Goal: Task Accomplishment & Management: Use online tool/utility

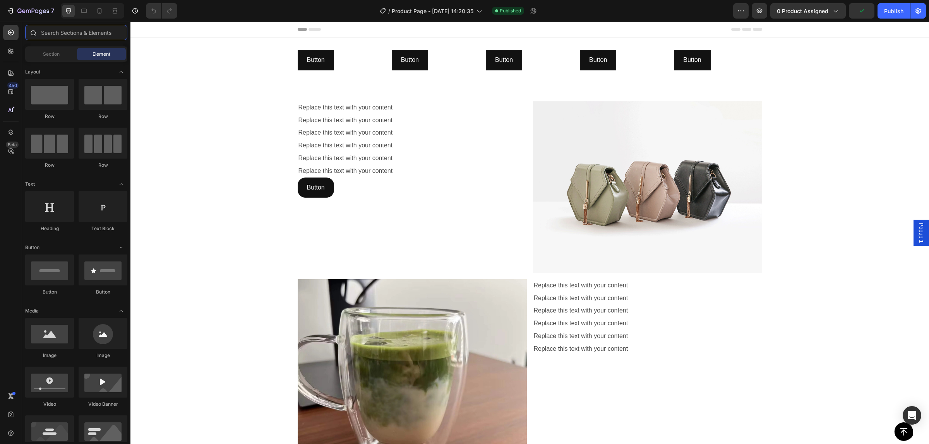
click at [46, 34] on input "text" at bounding box center [76, 32] width 102 height 15
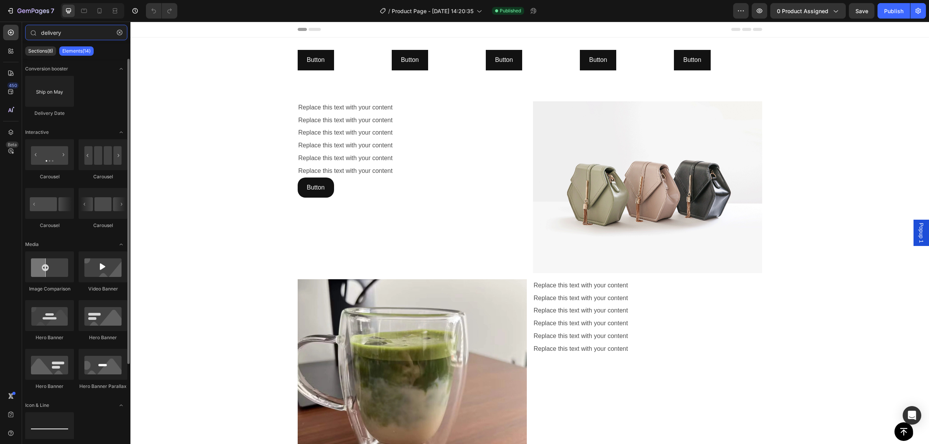
type input "delivery"
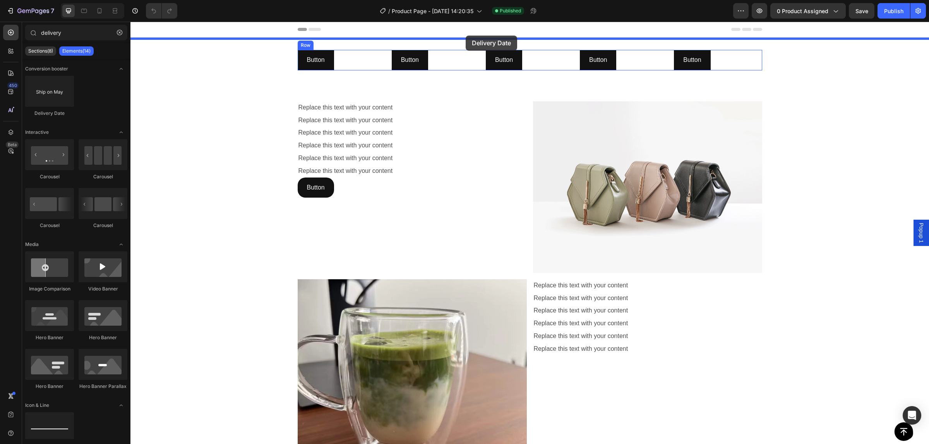
drag, startPoint x: 220, startPoint y: 113, endPoint x: 466, endPoint y: 36, distance: 257.6
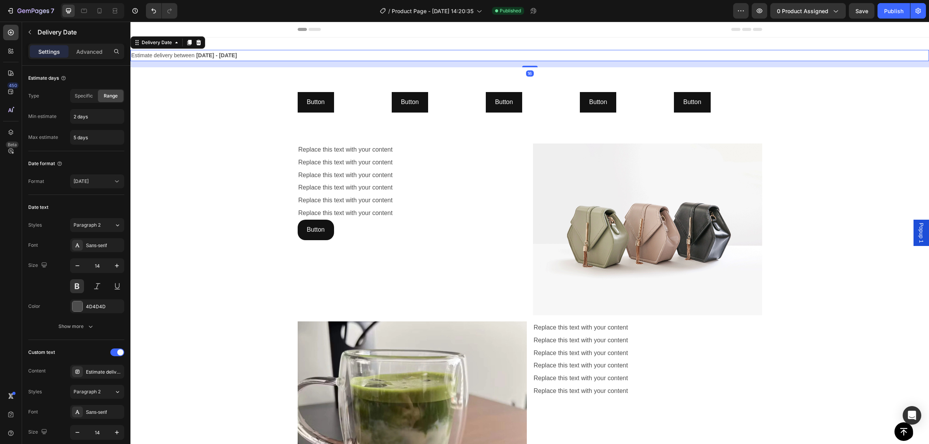
click at [174, 57] on span "Estimate delivery between" at bounding box center [162, 55] width 63 height 6
drag, startPoint x: 107, startPoint y: 374, endPoint x: 100, endPoint y: 291, distance: 83.5
click at [107, 374] on div "Estimate delivery between" at bounding box center [104, 372] width 36 height 7
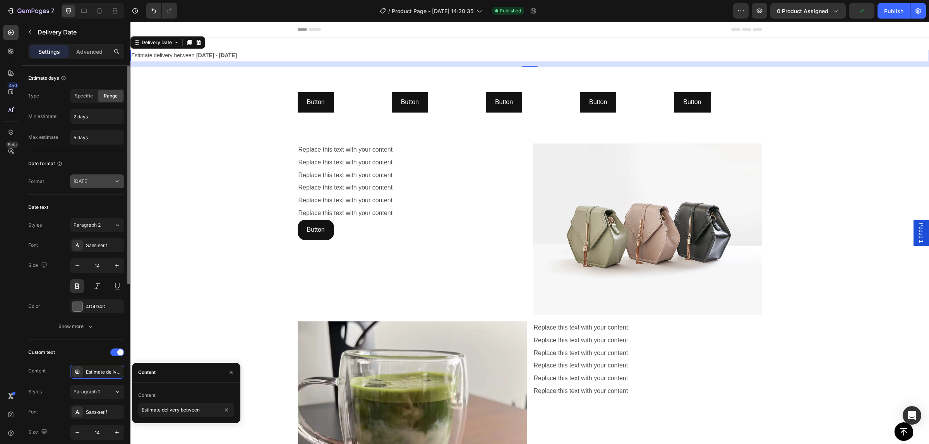
click at [95, 184] on div "[DATE]" at bounding box center [93, 181] width 39 height 7
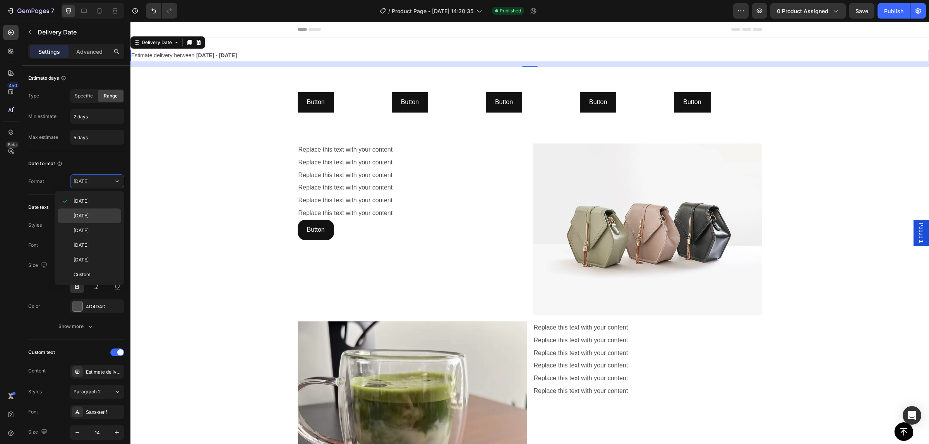
drag, startPoint x: 78, startPoint y: 276, endPoint x: 89, endPoint y: 211, distance: 65.9
click at [79, 276] on span "Custom" at bounding box center [82, 274] width 17 height 7
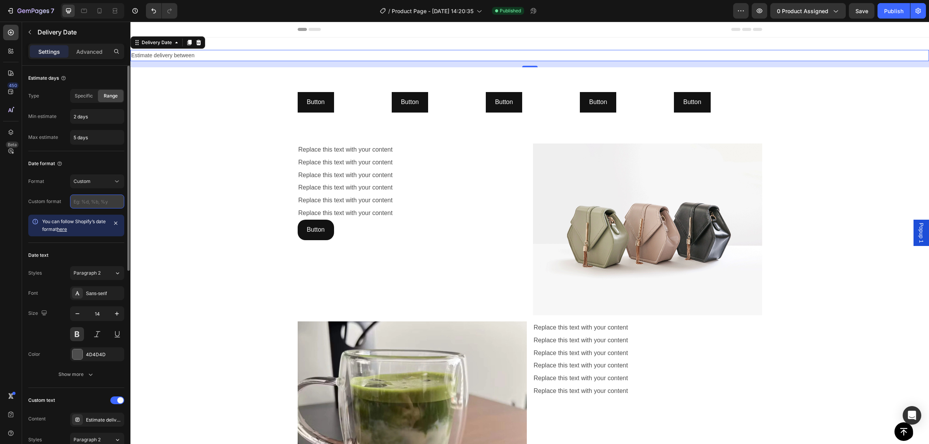
click at [98, 201] on input "text" at bounding box center [97, 202] width 54 height 14
click at [117, 225] on icon "button" at bounding box center [116, 223] width 6 height 6
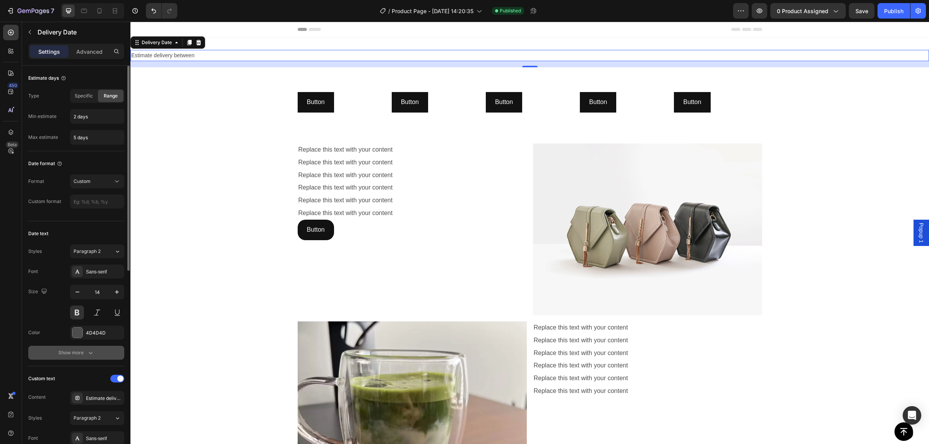
click at [78, 355] on div "Show more" at bounding box center [76, 353] width 36 height 8
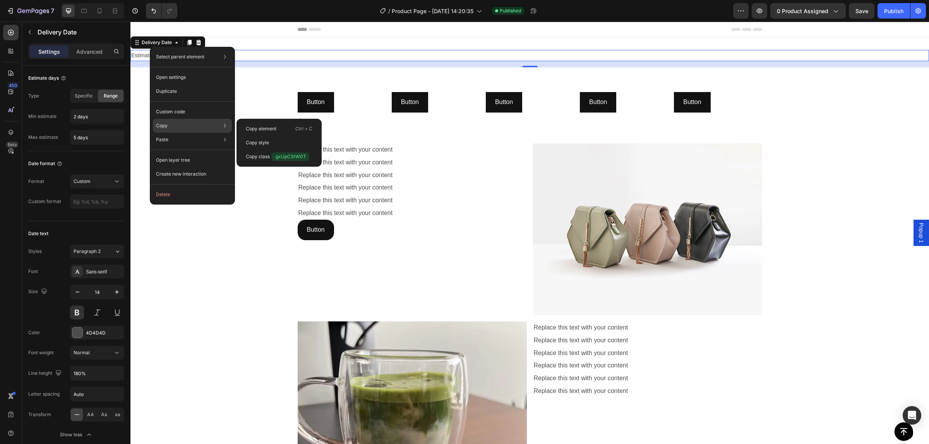
drag, startPoint x: 179, startPoint y: 127, endPoint x: 115, endPoint y: 84, distance: 77.1
click at [179, 127] on div "Copy Copy element Ctrl + C Copy style Copy class .gxUpCStW0T" at bounding box center [192, 126] width 79 height 14
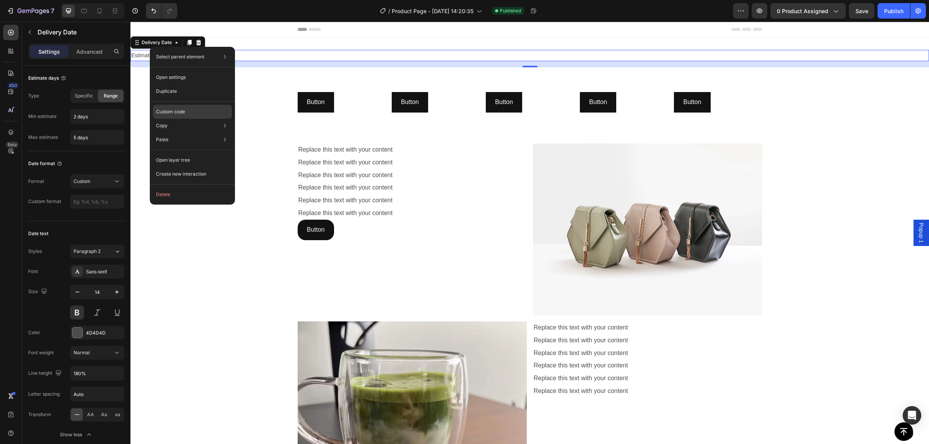
click at [176, 109] on p "Custom code" at bounding box center [170, 111] width 29 height 7
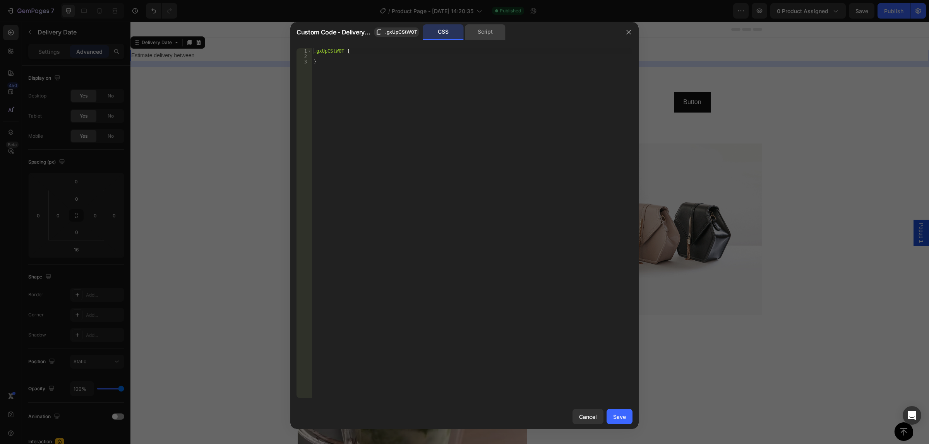
click at [485, 37] on div "Script" at bounding box center [485, 31] width 41 height 15
click at [690, 36] on div at bounding box center [464, 222] width 929 height 444
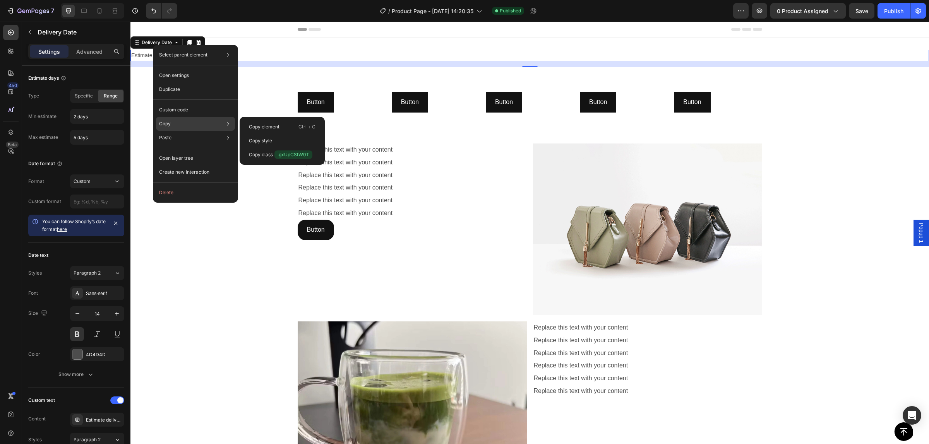
click at [184, 122] on div "Copy Copy element Ctrl + C Copy style Copy class .gxUpCStW0T" at bounding box center [195, 124] width 79 height 14
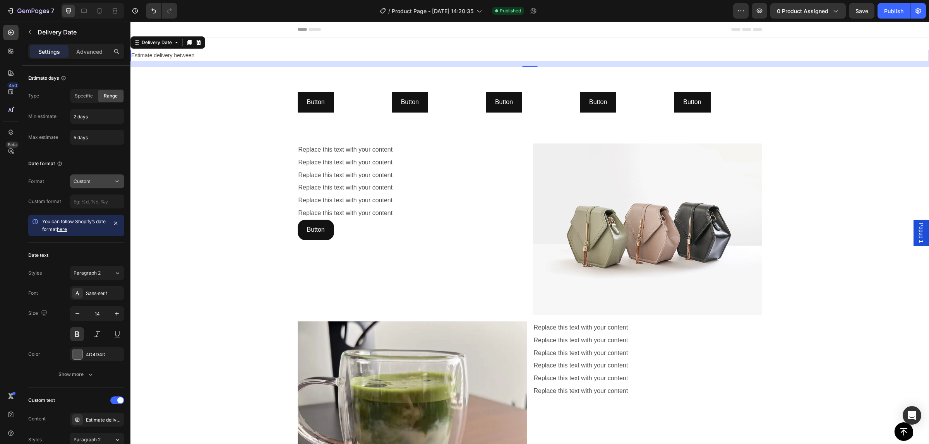
click at [89, 177] on button "Custom" at bounding box center [97, 182] width 54 height 14
click at [89, 217] on span "[DATE]" at bounding box center [81, 216] width 15 height 7
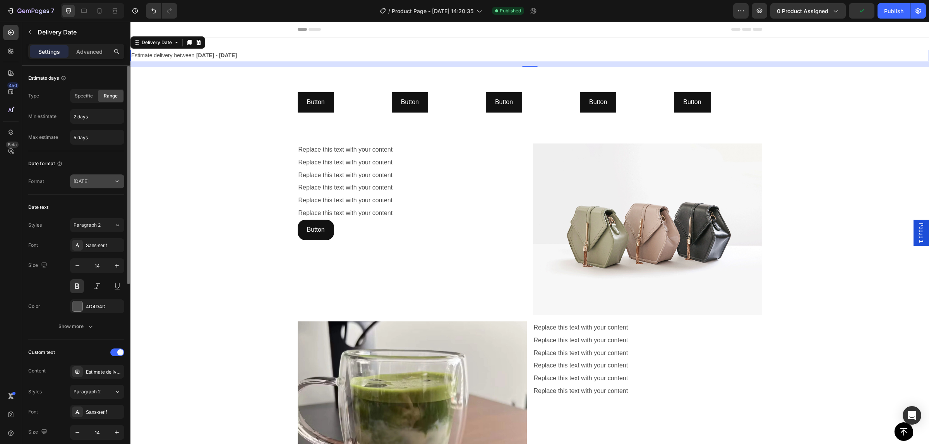
click at [92, 178] on div "[DATE]" at bounding box center [97, 182] width 47 height 8
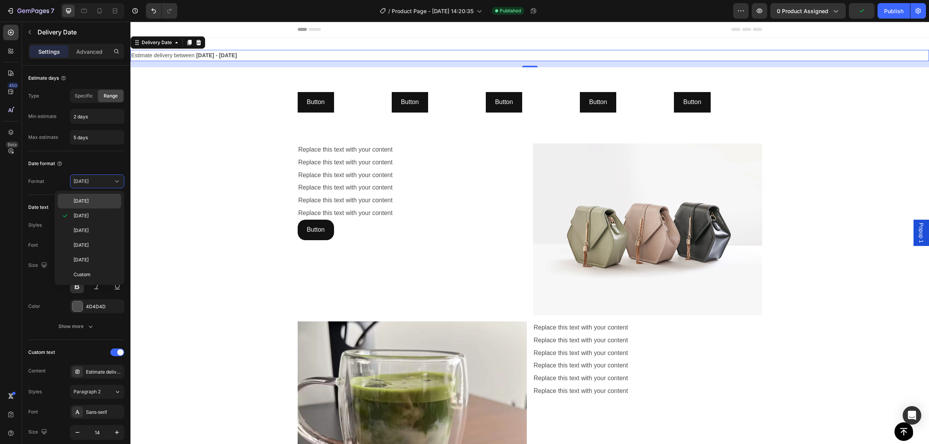
click at [95, 202] on p "[DATE]" at bounding box center [96, 201] width 44 height 7
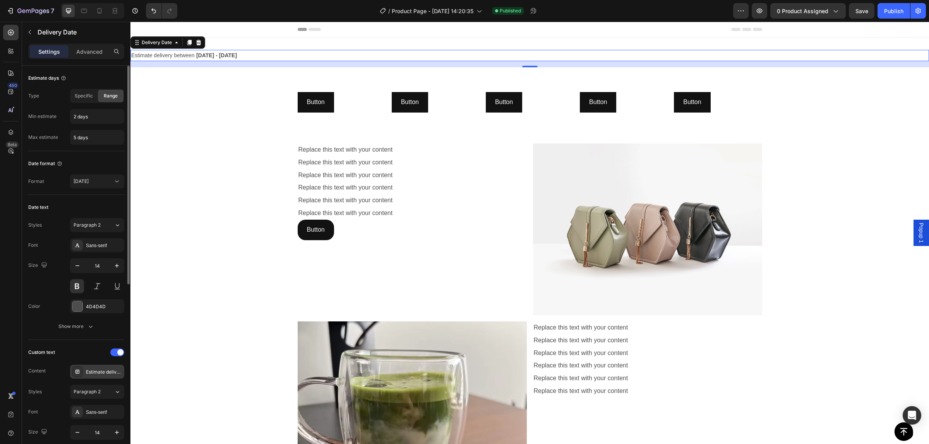
click at [101, 371] on div "Estimate delivery between" at bounding box center [104, 372] width 36 height 7
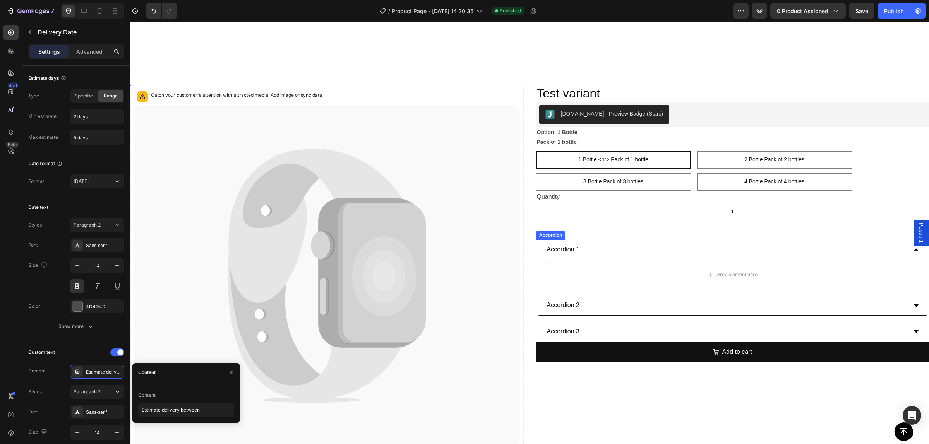
scroll to position [2275, 0]
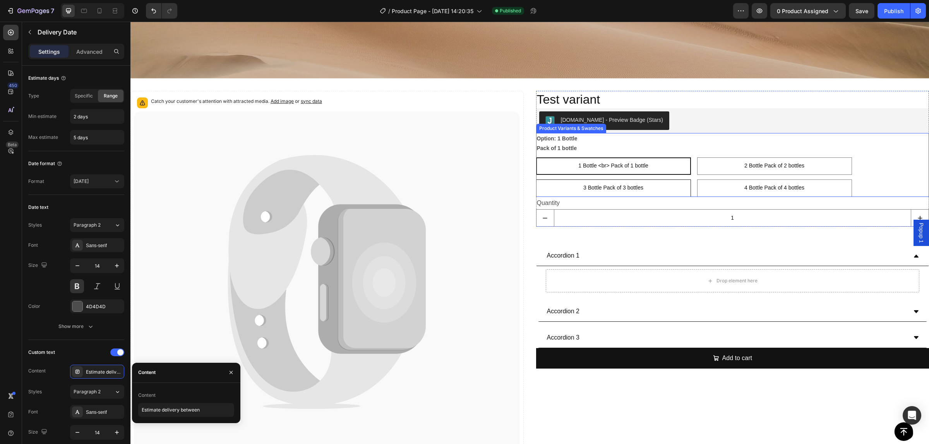
click at [597, 180] on div "3 Bottle Pack of 3 bottles" at bounding box center [613, 188] width 60 height 16
click at [536, 180] on input "3 Bottle Pack of 3 bottles 3 Bottle Pack of 3 bottles 3 Bottle Pack of 3 bottles" at bounding box center [536, 179] width 0 height 0
radio input "true"
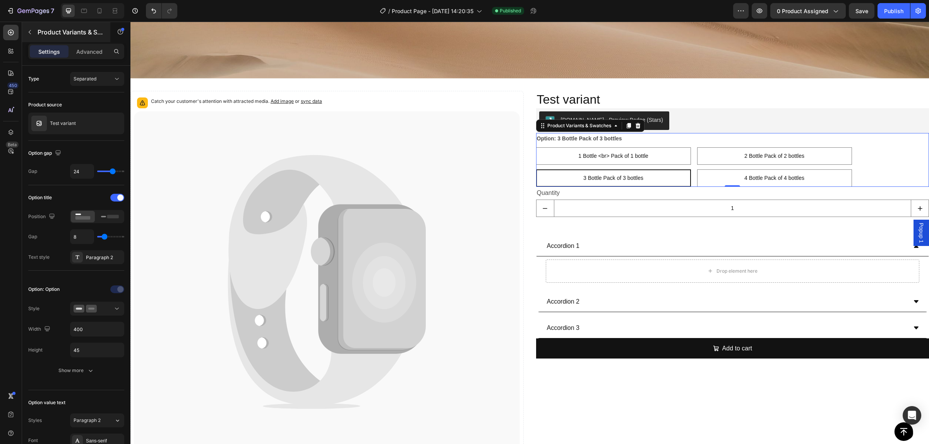
click at [28, 31] on icon "button" at bounding box center [30, 32] width 6 height 6
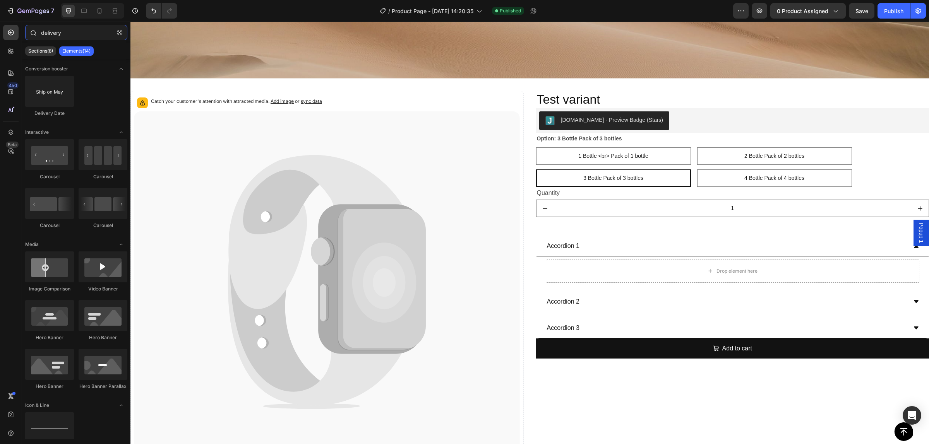
click at [82, 36] on input "delivery" at bounding box center [76, 32] width 102 height 15
drag, startPoint x: 92, startPoint y: 34, endPoint x: 14, endPoint y: 30, distance: 77.9
click at [14, 30] on div "450 Beta delivery Sections(8) Elements(14) Conversion booster Delivery Date Int…" at bounding box center [65, 233] width 130 height 423
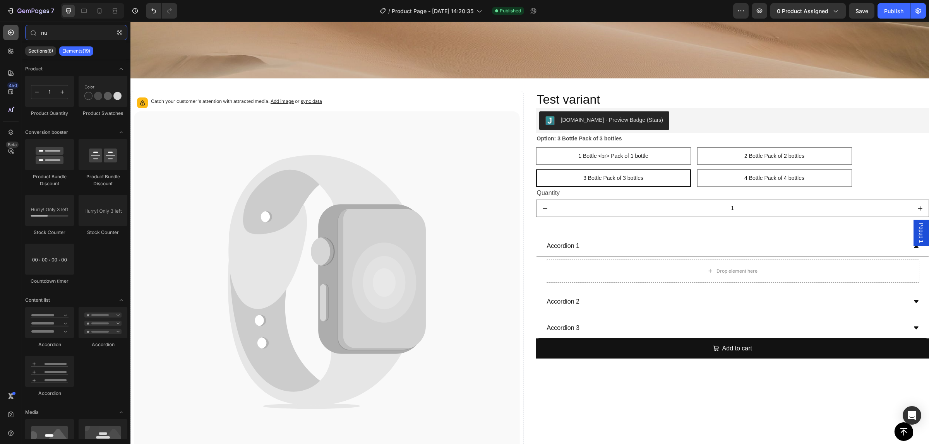
type input "n"
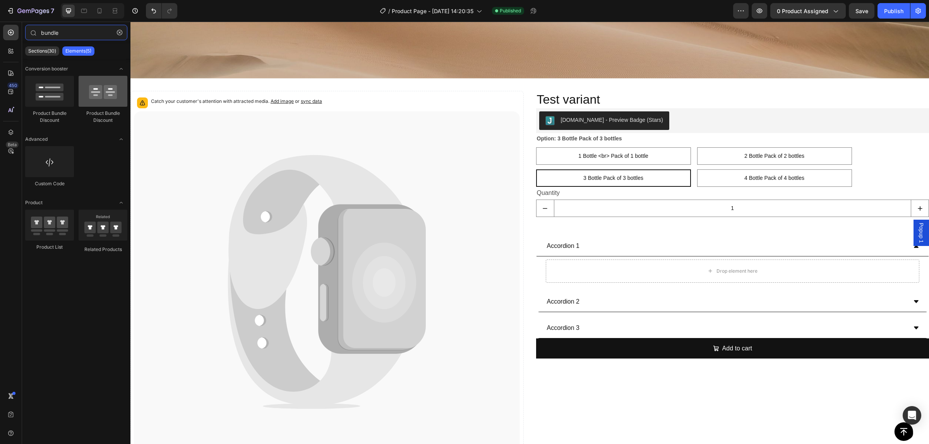
type input "bundle"
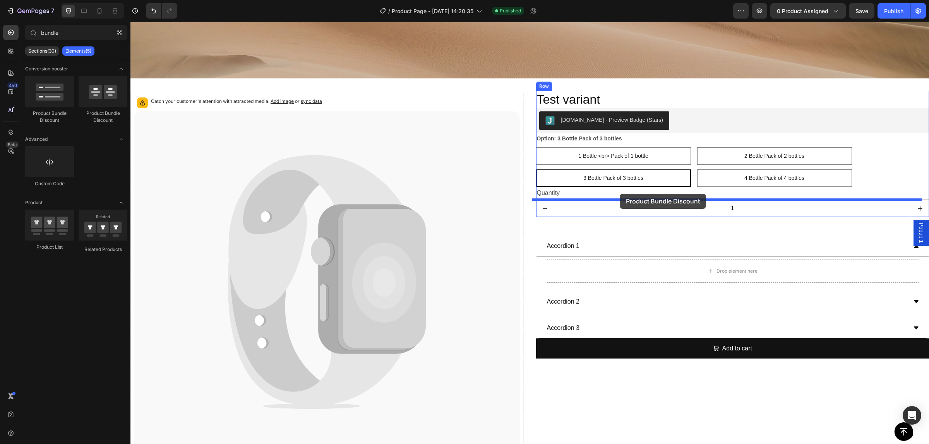
drag, startPoint x: 249, startPoint y: 120, endPoint x: 620, endPoint y: 194, distance: 378.3
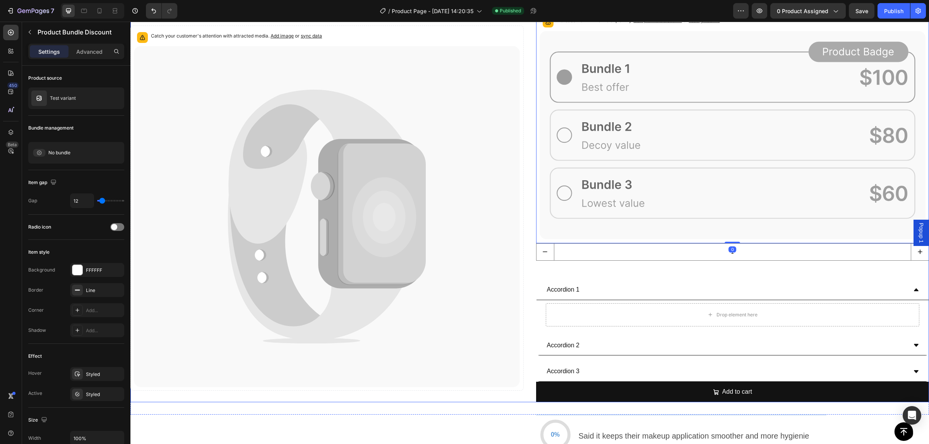
scroll to position [2468, 0]
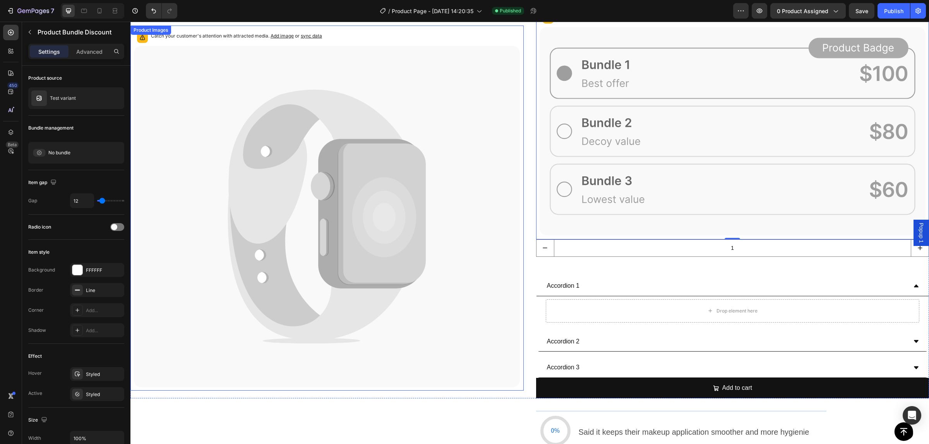
click at [347, 150] on icon at bounding box center [382, 214] width 88 height 141
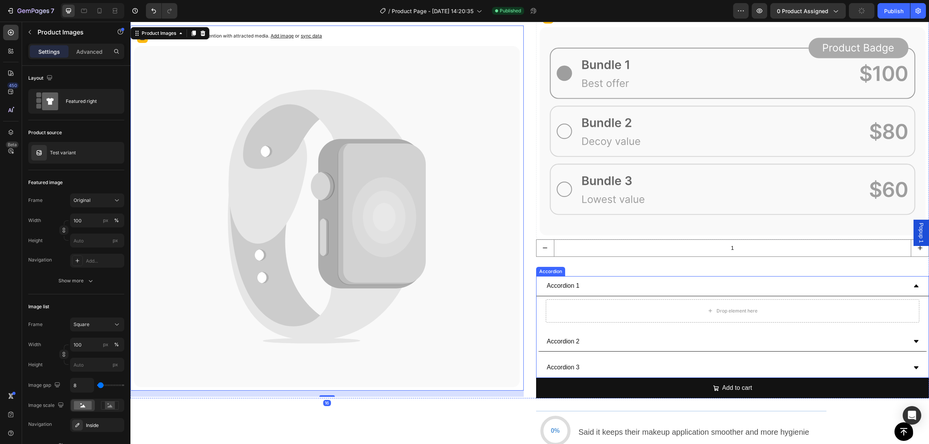
click at [626, 392] on button "Add to cart" at bounding box center [732, 388] width 393 height 21
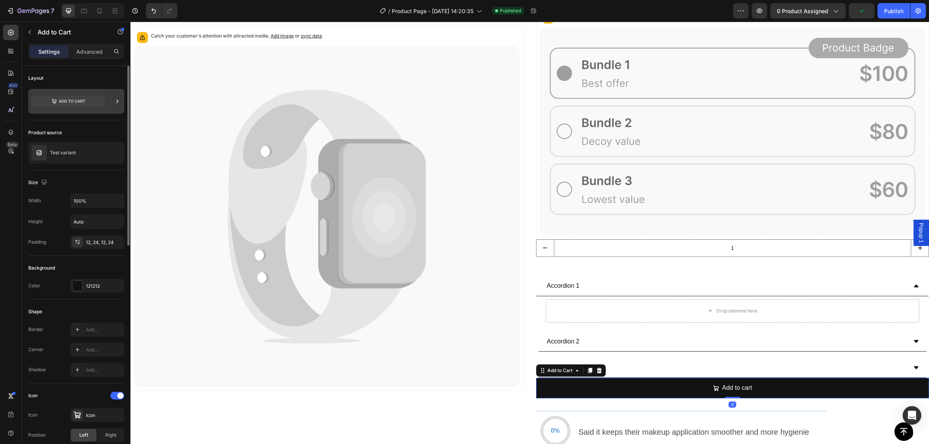
click at [86, 102] on icon at bounding box center [68, 102] width 73 height 12
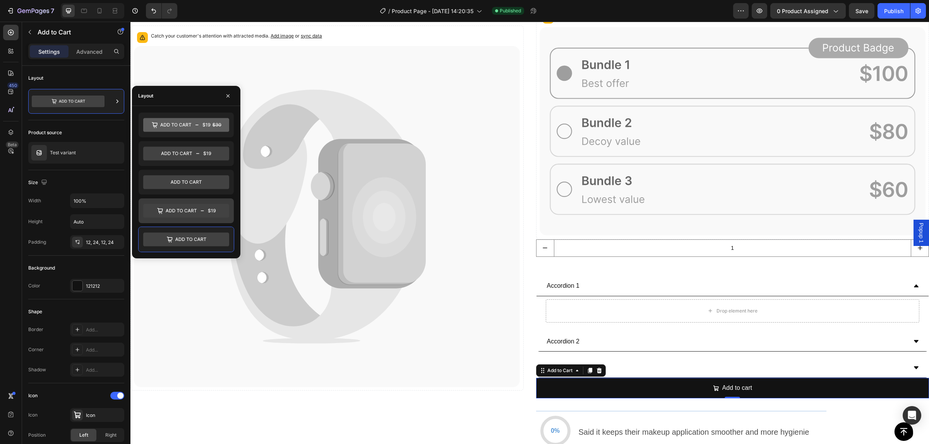
click at [197, 215] on icon at bounding box center [186, 211] width 86 height 14
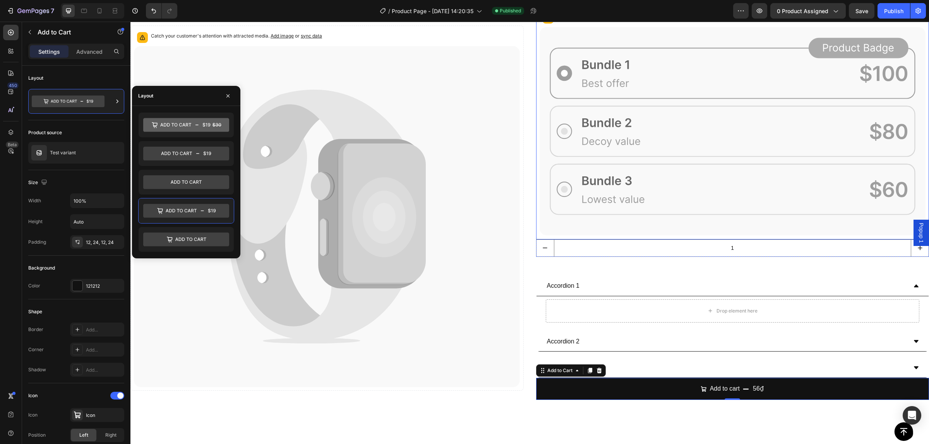
scroll to position [2323, 0]
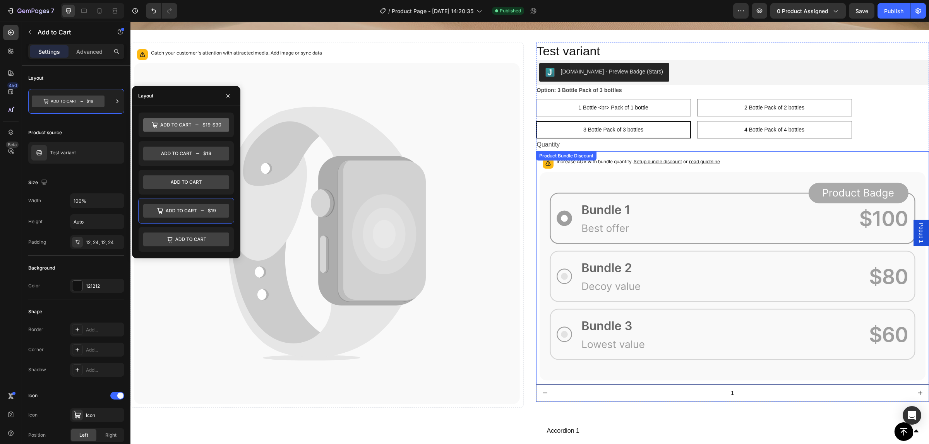
click at [615, 219] on icon at bounding box center [733, 276] width 386 height 208
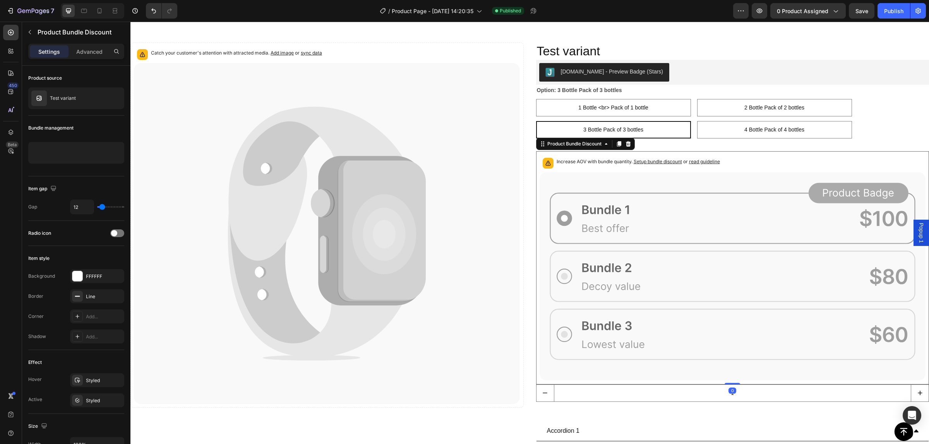
scroll to position [2517, 0]
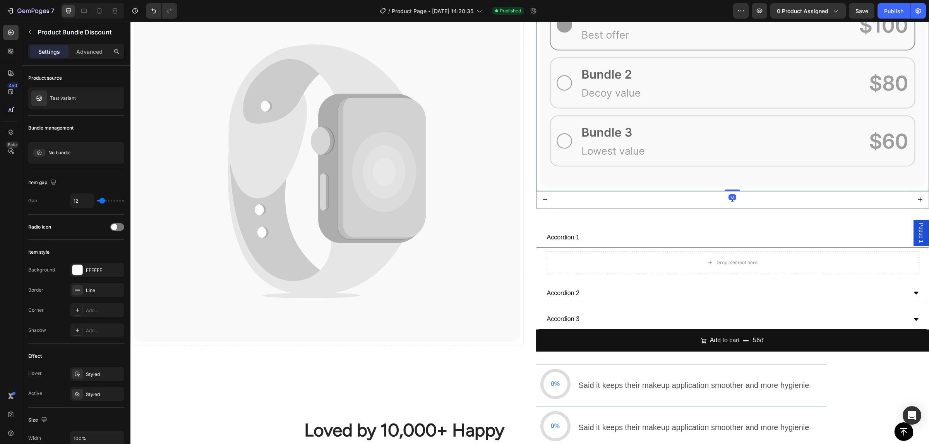
click at [623, 183] on icon at bounding box center [733, 83] width 386 height 208
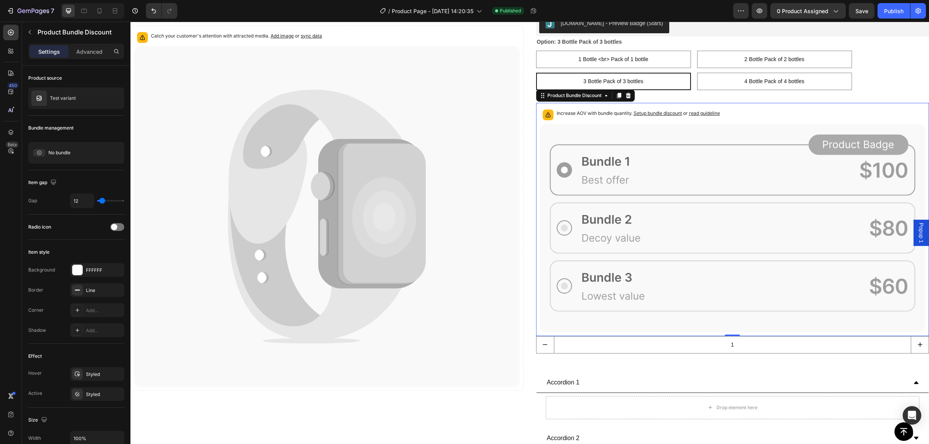
click at [601, 177] on icon at bounding box center [733, 228] width 386 height 208
click at [580, 98] on div "Product Bundle Discount" at bounding box center [574, 95] width 57 height 7
click at [415, 86] on icon at bounding box center [327, 217] width 386 height 342
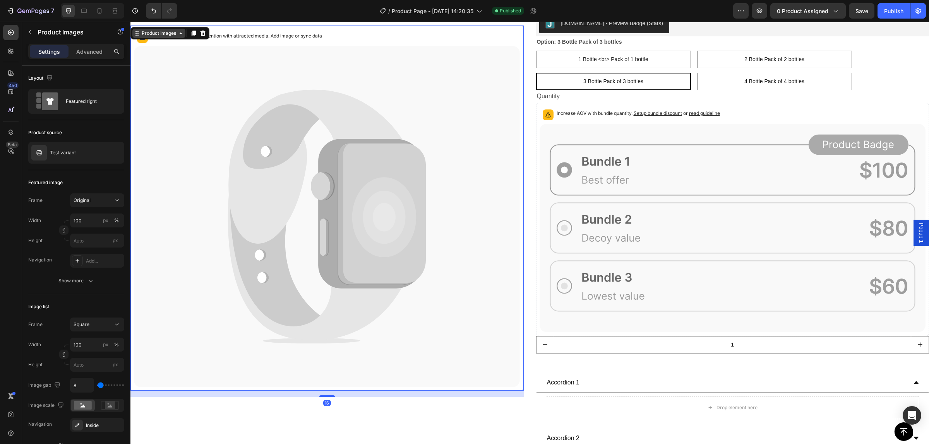
click at [160, 30] on div "Product Images" at bounding box center [159, 33] width 38 height 7
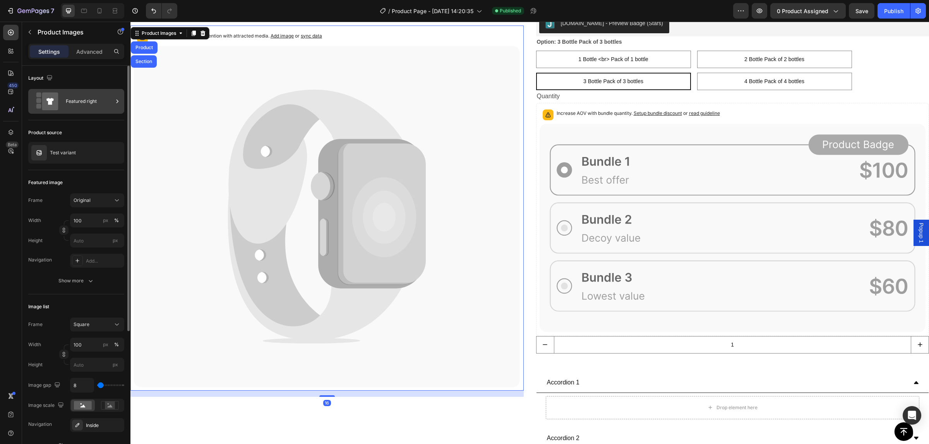
click at [81, 103] on div "Featured right" at bounding box center [89, 102] width 47 height 18
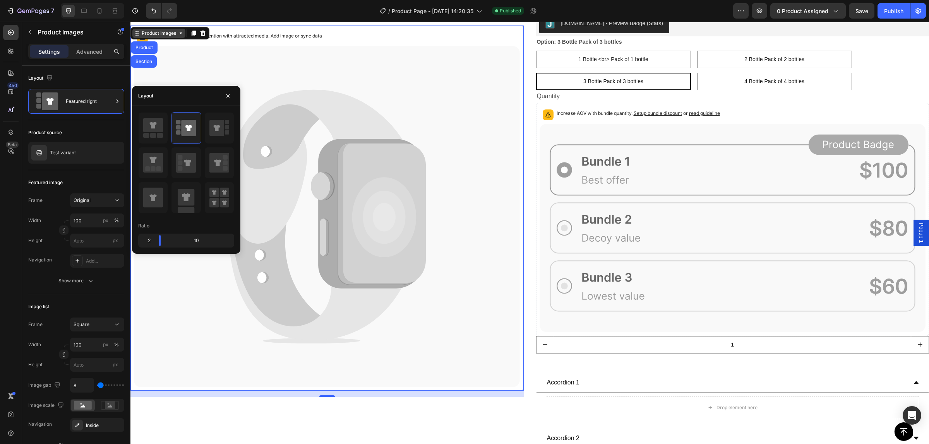
click at [155, 31] on div "Product Images" at bounding box center [159, 33] width 38 height 7
click at [157, 37] on div "Product Images" at bounding box center [158, 33] width 53 height 9
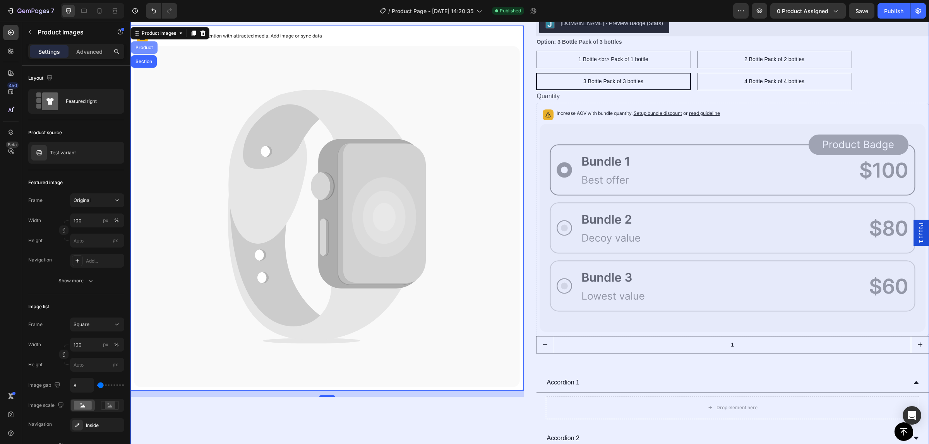
click at [146, 45] on div "Product" at bounding box center [144, 47] width 27 height 12
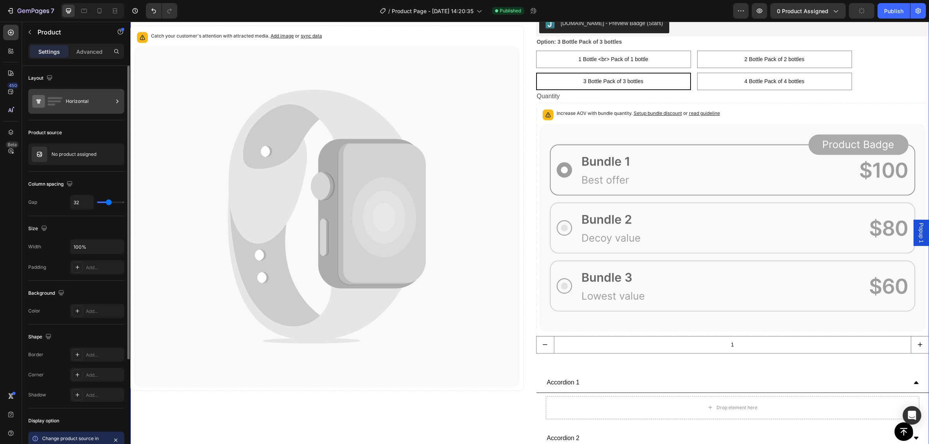
click at [76, 98] on div "Horizontal" at bounding box center [89, 102] width 47 height 18
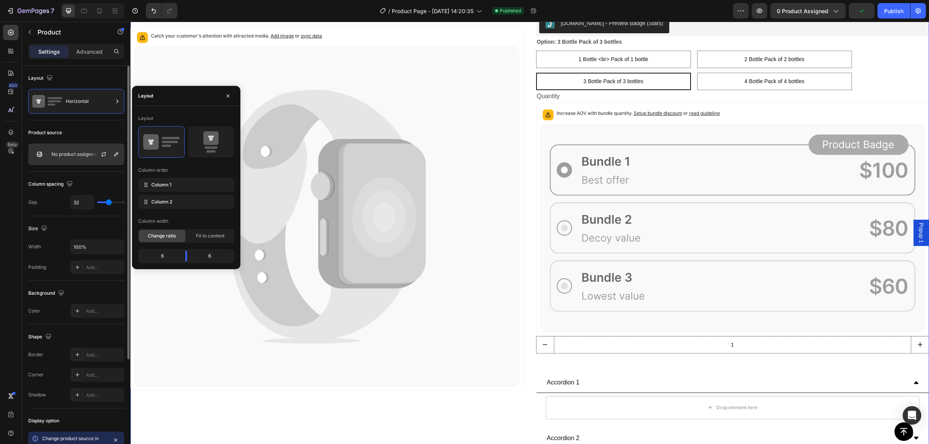
click at [67, 153] on p "No product assigned" at bounding box center [73, 154] width 45 height 5
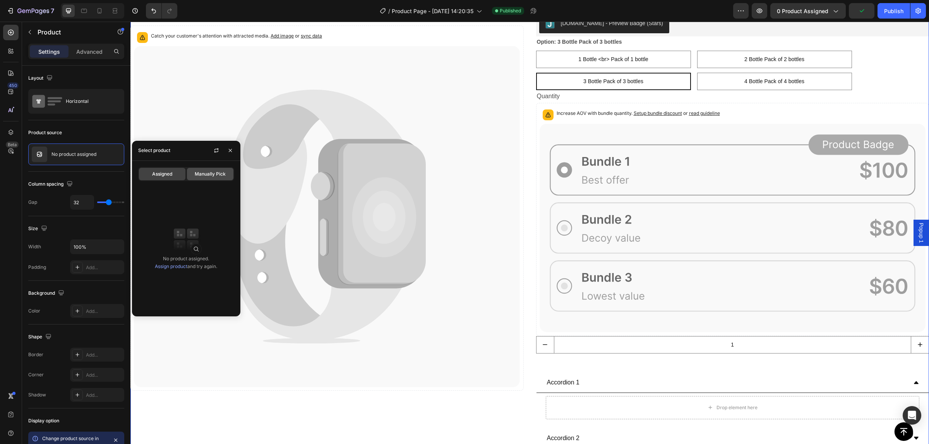
click at [223, 171] on span "Manually Pick" at bounding box center [210, 174] width 31 height 7
radio input "true"
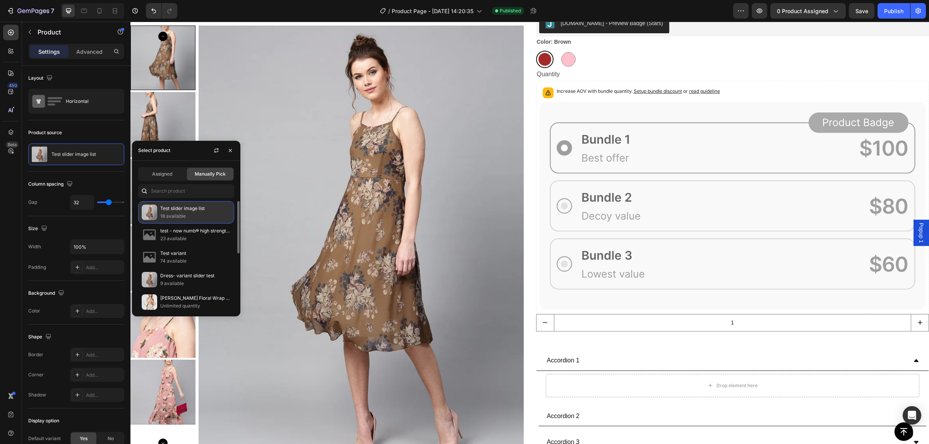
click at [194, 211] on p "Test slider image list" at bounding box center [195, 209] width 70 height 8
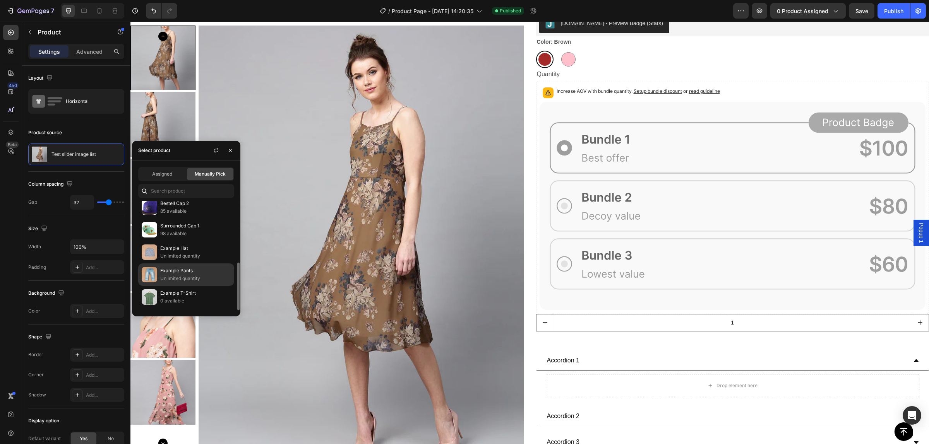
scroll to position [91, 0]
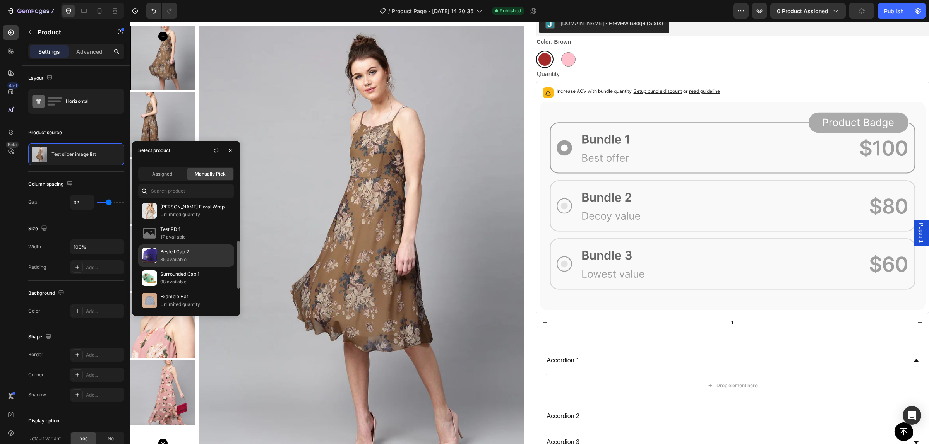
click at [188, 256] on p "Bestell Cap 2" at bounding box center [195, 252] width 70 height 8
click at [335, 183] on img at bounding box center [361, 242] width 325 height 433
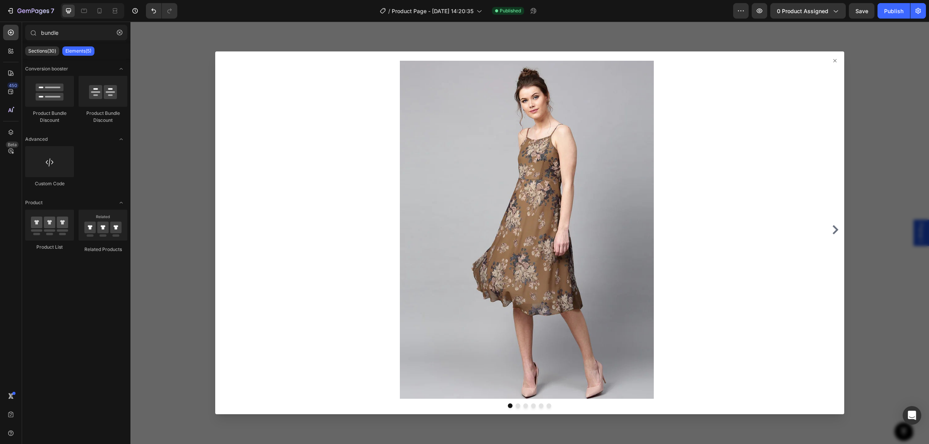
scroll to position [2002, 0]
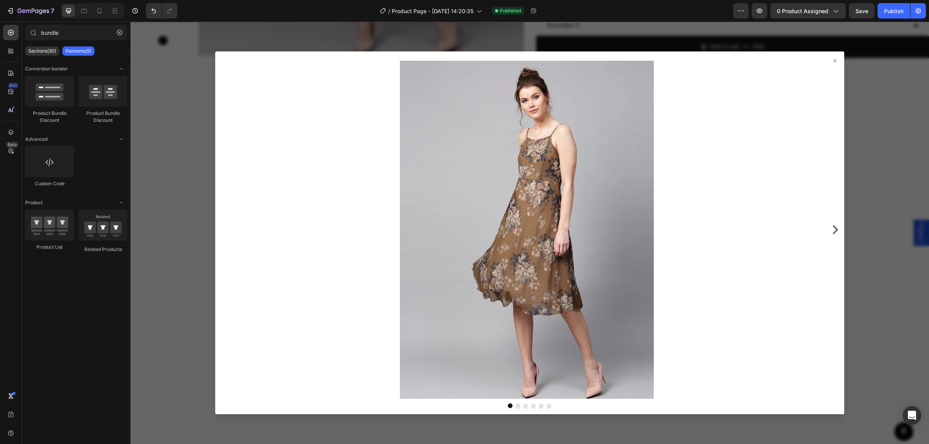
drag, startPoint x: 877, startPoint y: 89, endPoint x: 873, endPoint y: 81, distance: 8.5
click at [877, 89] on div at bounding box center [529, 233] width 799 height 423
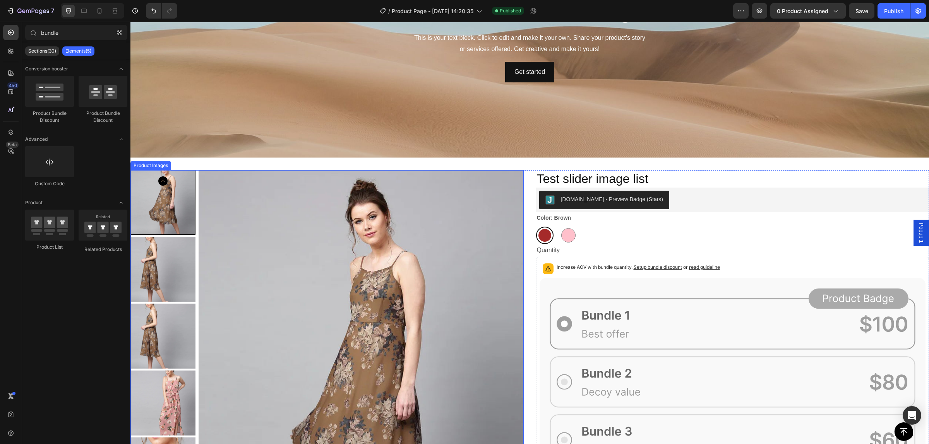
scroll to position [2389, 0]
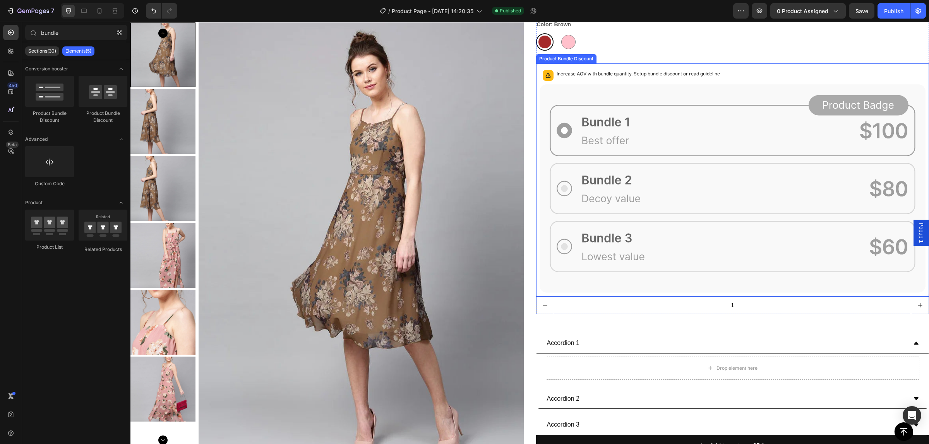
click at [591, 134] on icon at bounding box center [733, 188] width 386 height 208
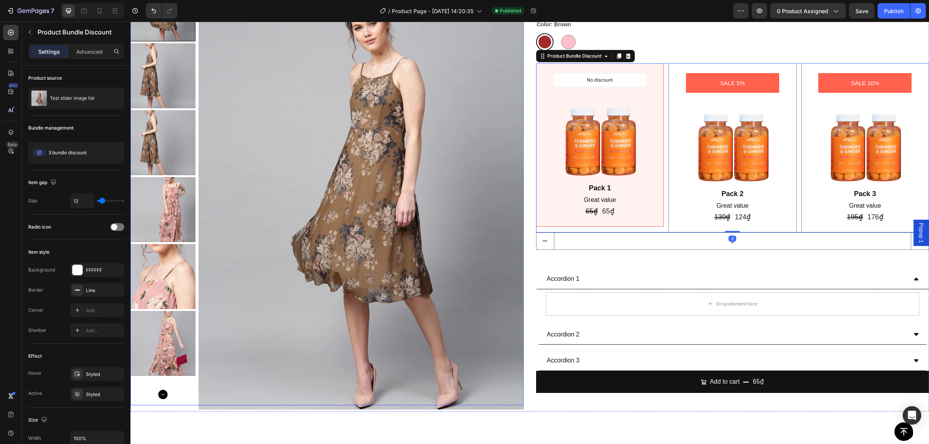
scroll to position [2195, 0]
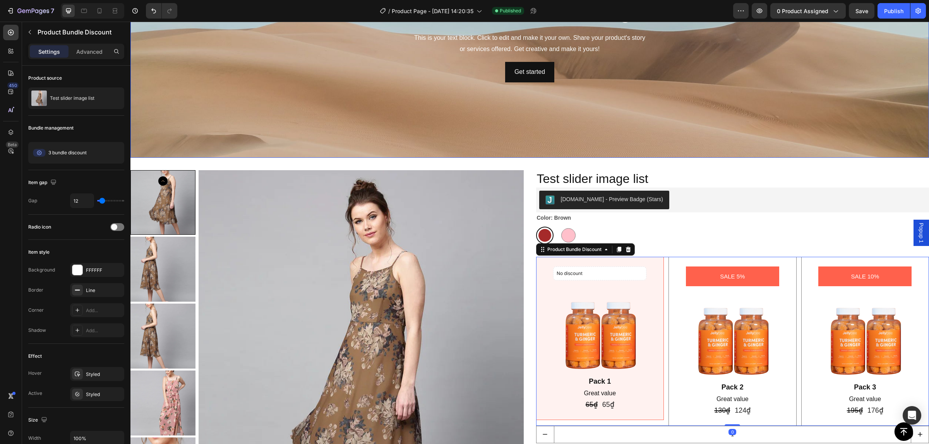
click at [256, 148] on div "Background Image" at bounding box center [529, 42] width 799 height 232
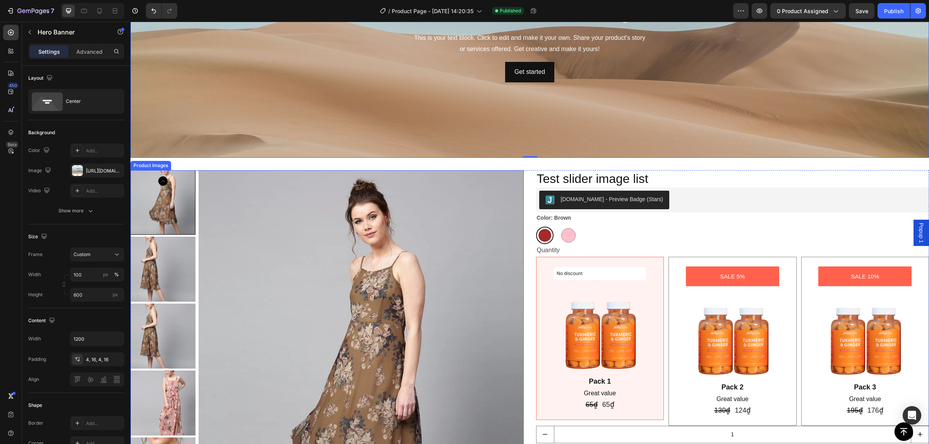
click at [173, 255] on img at bounding box center [162, 269] width 65 height 65
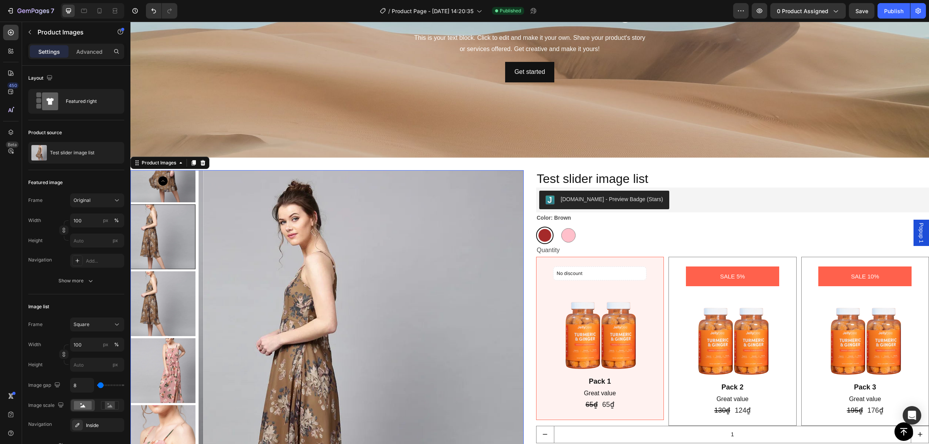
click at [150, 167] on div "Product Images" at bounding box center [169, 163] width 79 height 12
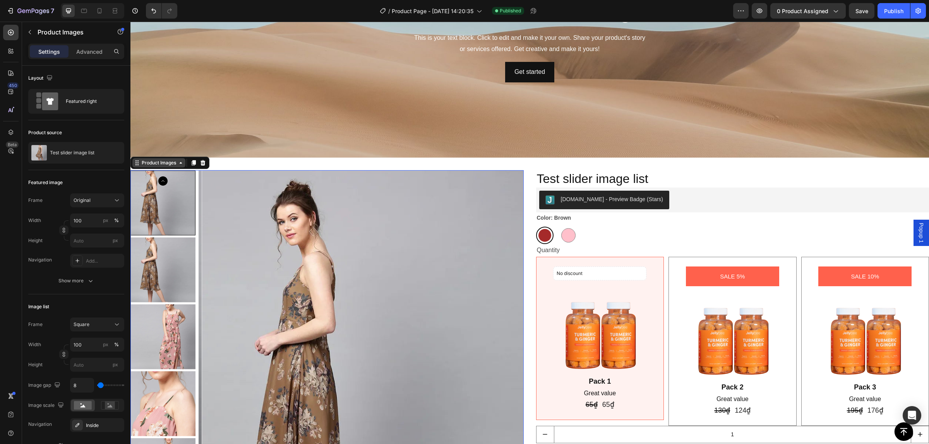
click at [159, 163] on div "Product Images" at bounding box center [159, 163] width 38 height 7
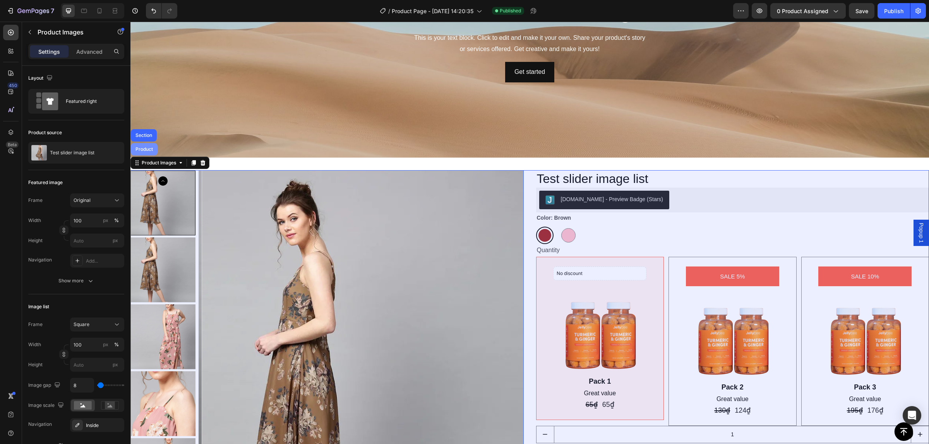
click at [148, 149] on div "Product" at bounding box center [144, 149] width 21 height 5
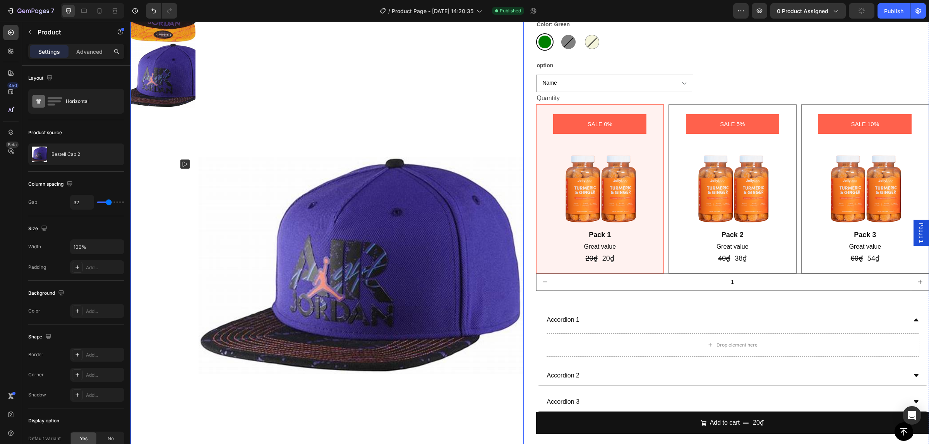
scroll to position [2244, 0]
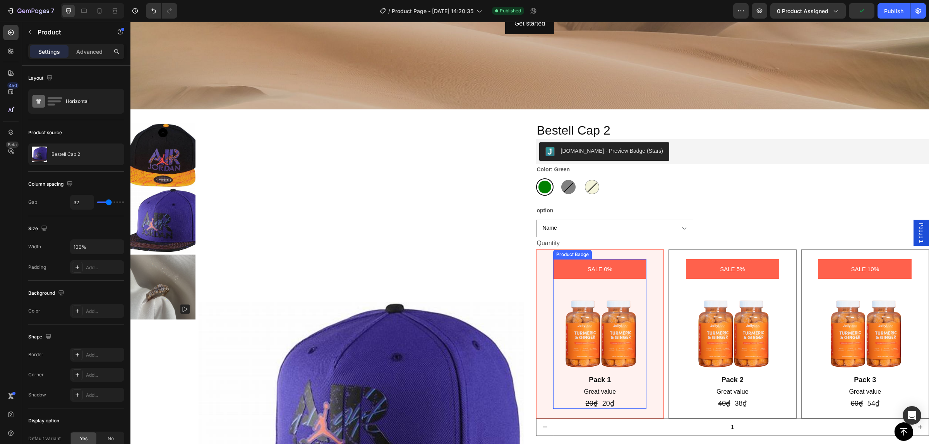
click at [561, 277] on div "SALE 0%" at bounding box center [599, 269] width 93 height 20
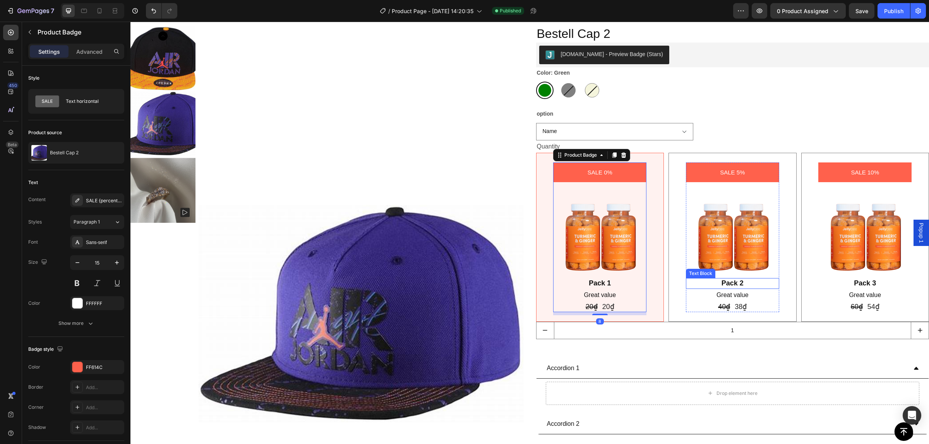
scroll to position [2534, 0]
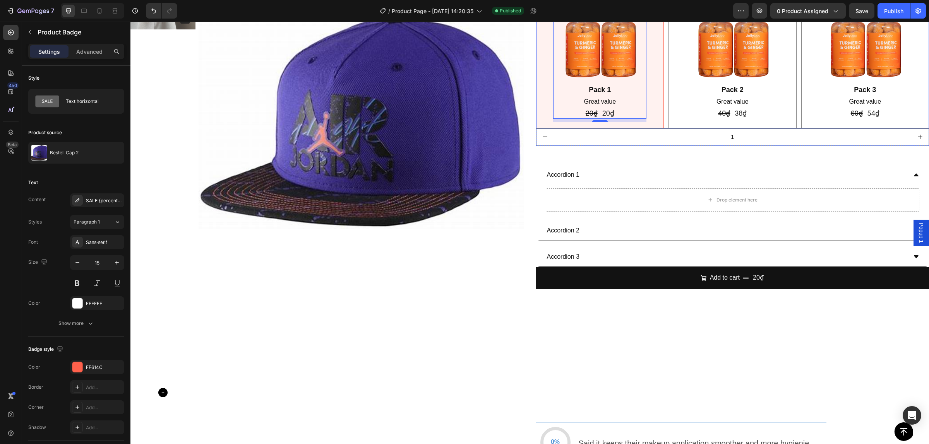
click at [712, 85] on div "Pack 2" at bounding box center [732, 90] width 93 height 10
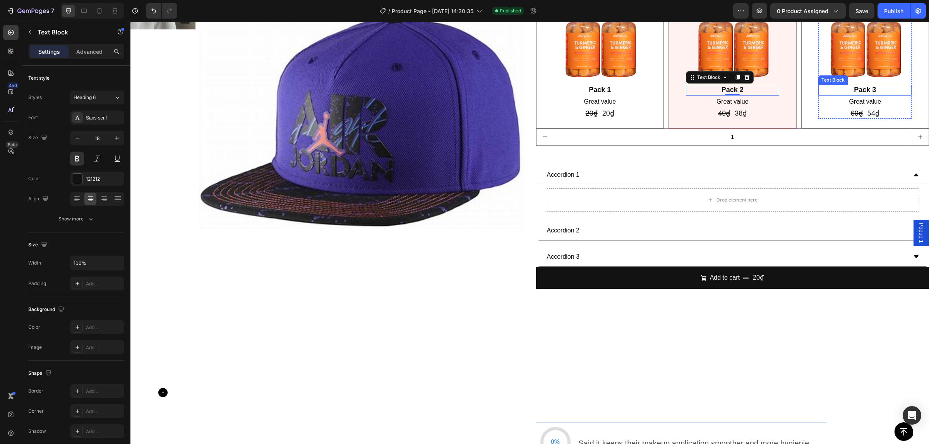
click at [842, 76] on img at bounding box center [864, 38] width 93 height 93
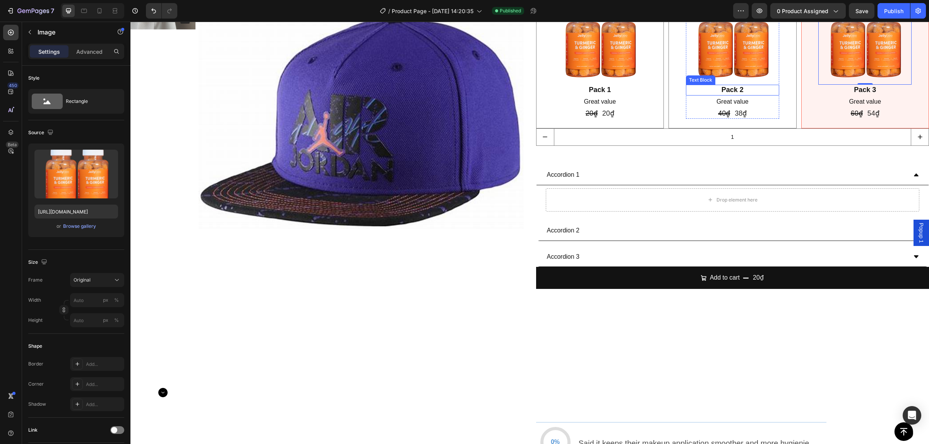
click at [743, 85] on div "Pack 2" at bounding box center [732, 90] width 93 height 10
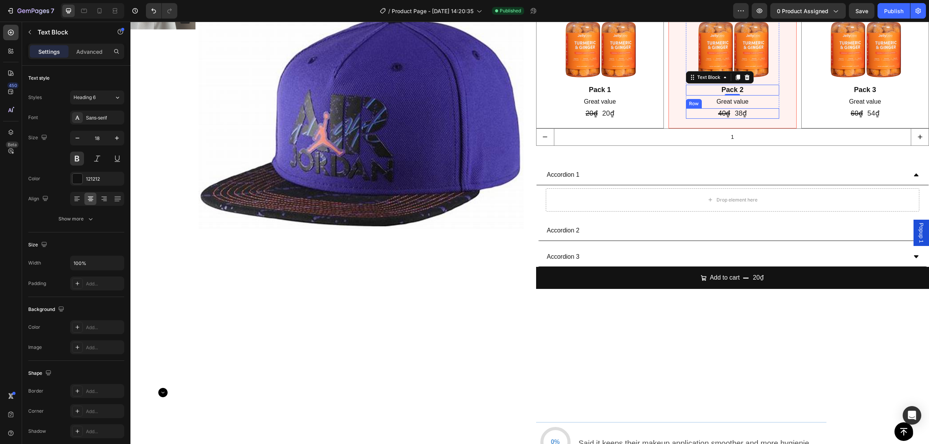
click at [678, 95] on div "SALE 5% Product Badge Image Pack 2 Text Block 0 Great value Text Block 40₫ Prod…" at bounding box center [732, 44] width 115 height 150
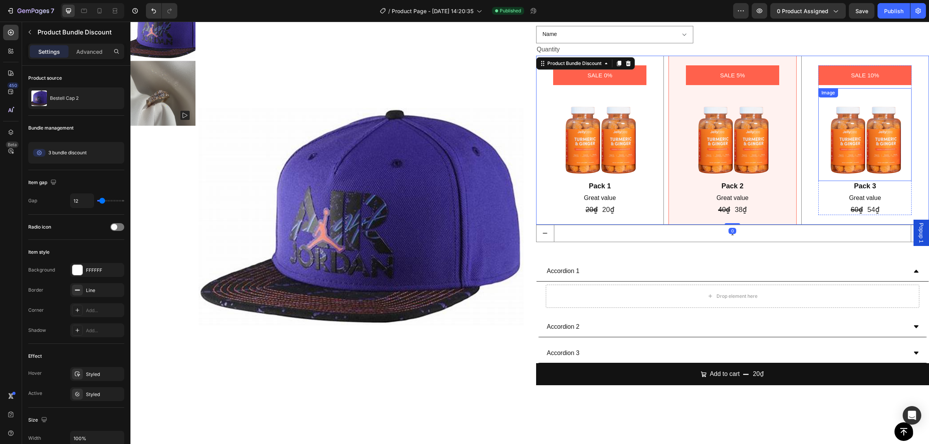
scroll to position [2437, 0]
click at [819, 128] on img at bounding box center [864, 135] width 93 height 93
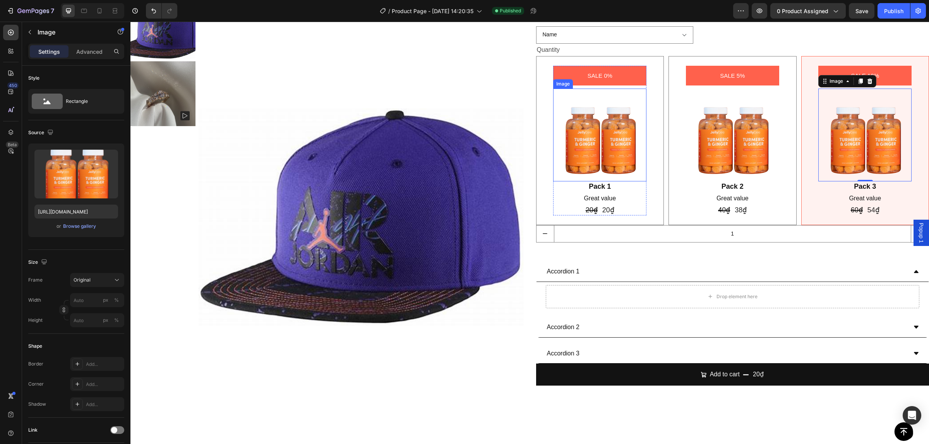
click at [621, 133] on img at bounding box center [599, 135] width 93 height 93
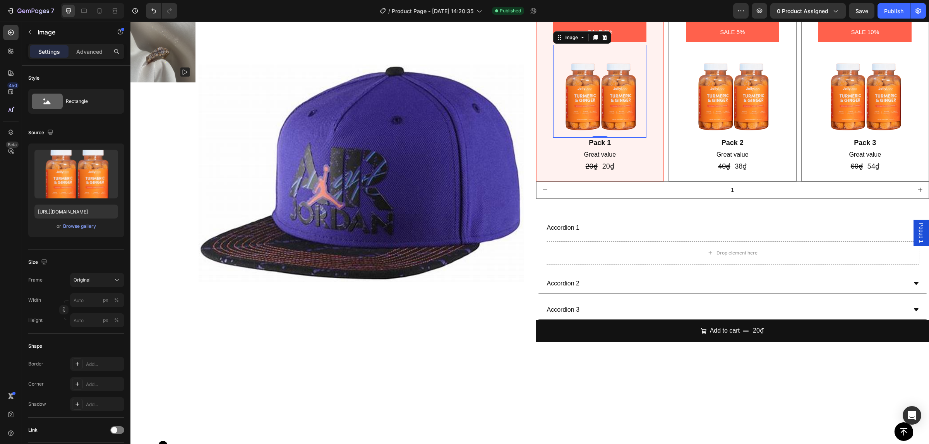
scroll to position [2486, 0]
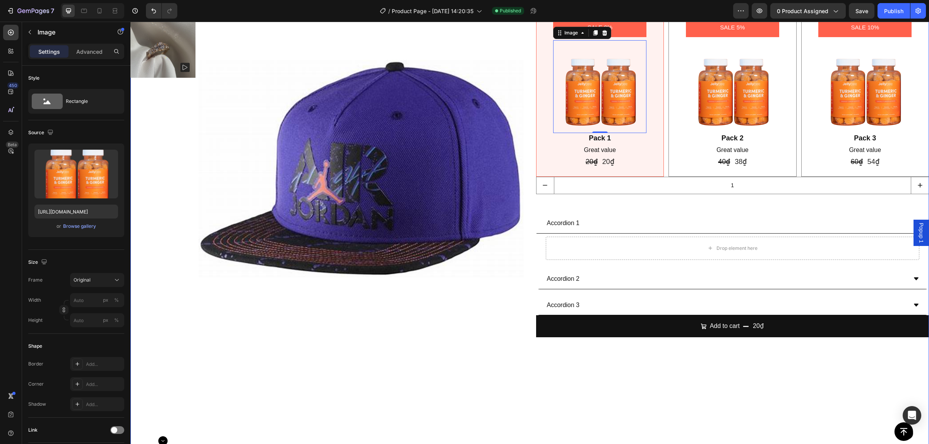
click at [597, 202] on div "Bestell Cap 2 Product Title [DOMAIN_NAME] - Preview Badge (Stars) [DOMAIN_NAME]…" at bounding box center [732, 169] width 393 height 578
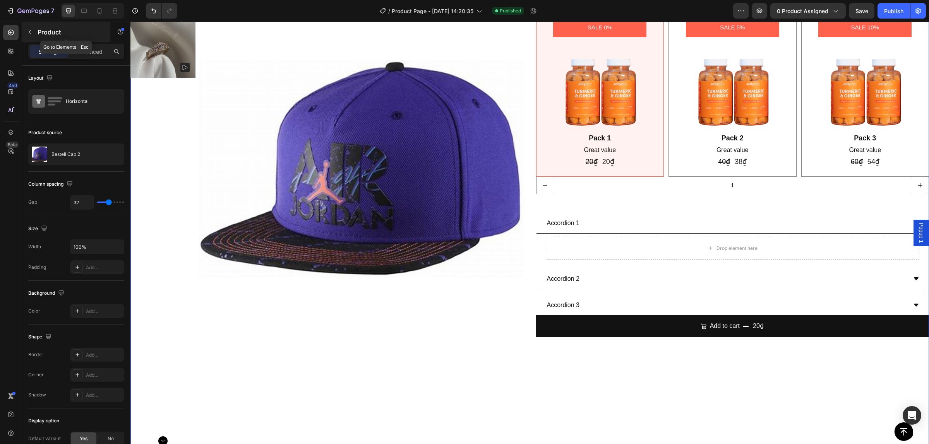
click at [26, 27] on button "button" at bounding box center [30, 32] width 12 height 12
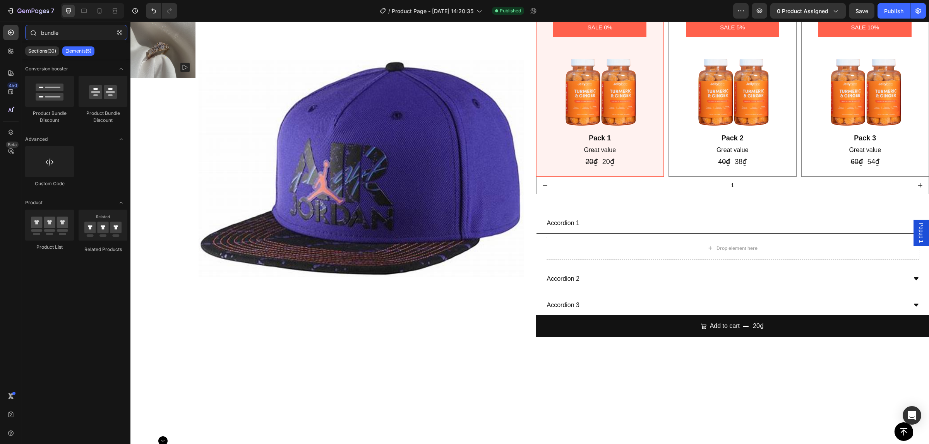
click at [65, 33] on input "bundle" at bounding box center [76, 32] width 102 height 15
drag, startPoint x: 68, startPoint y: 32, endPoint x: 14, endPoint y: 32, distance: 53.8
click at [15, 32] on div "450 Beta bundle Sections(30) Elements(5) Conversion booster Product Bundle Disc…" at bounding box center [65, 233] width 130 height 423
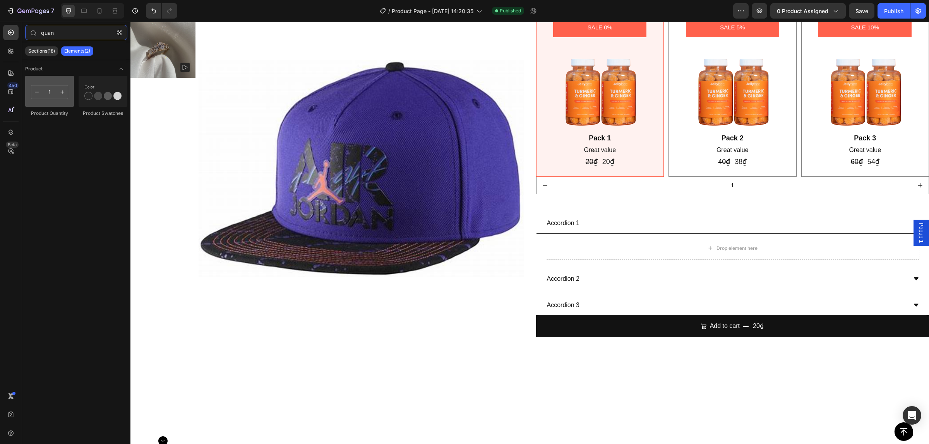
type input "quan"
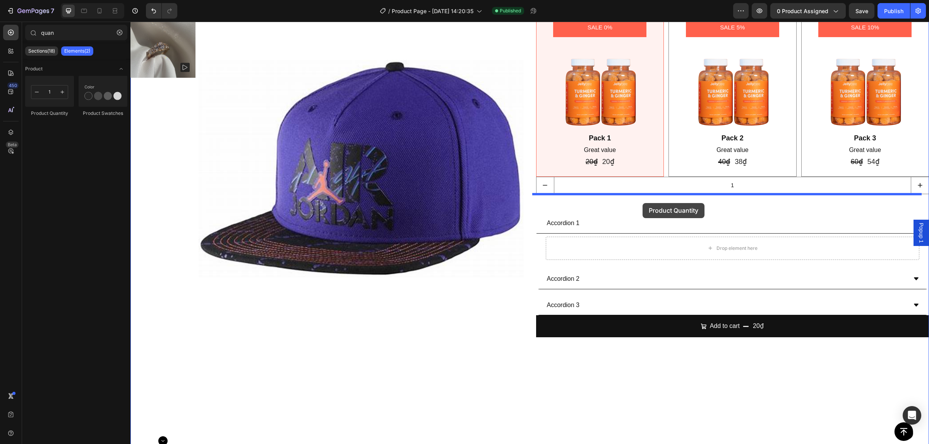
drag, startPoint x: 182, startPoint y: 107, endPoint x: 643, endPoint y: 203, distance: 471.0
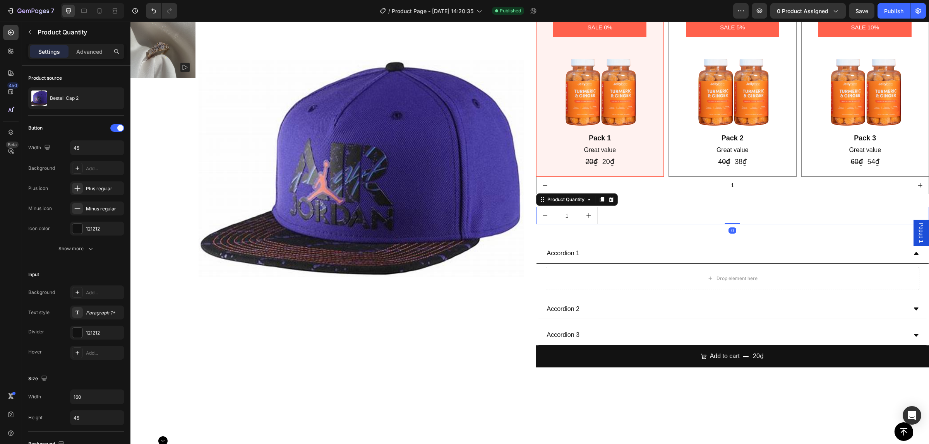
click at [652, 217] on div "1" at bounding box center [732, 215] width 393 height 17
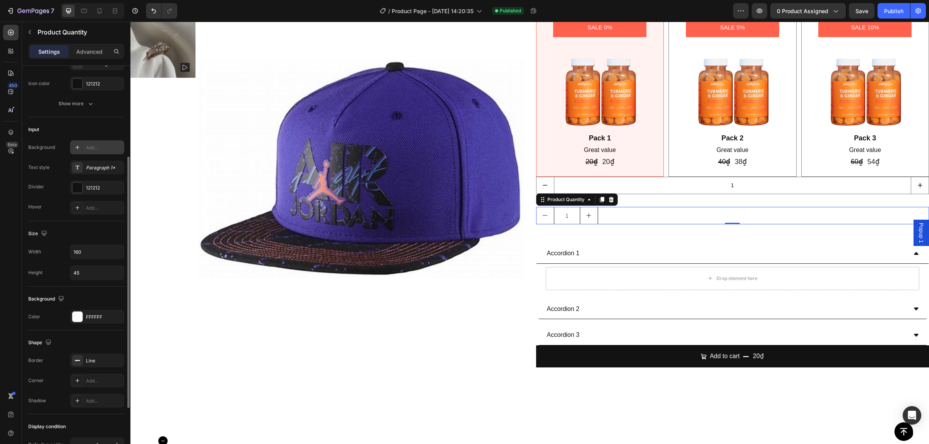
scroll to position [48, 0]
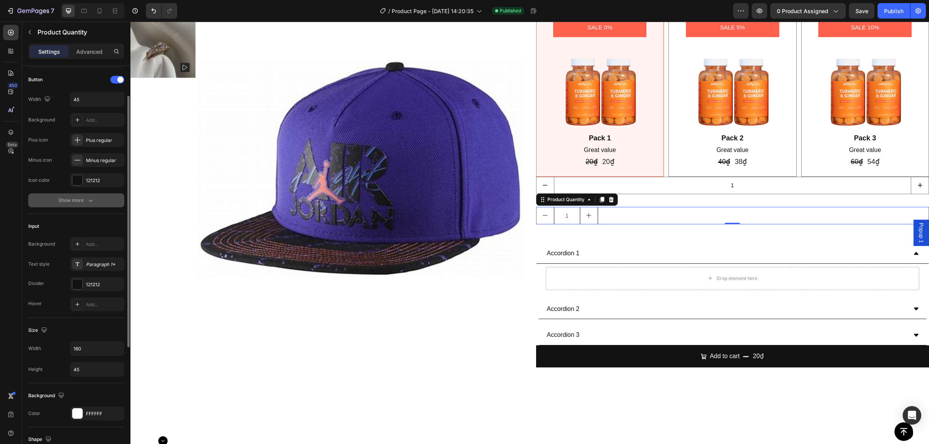
click at [84, 197] on div "Show more" at bounding box center [76, 201] width 36 height 8
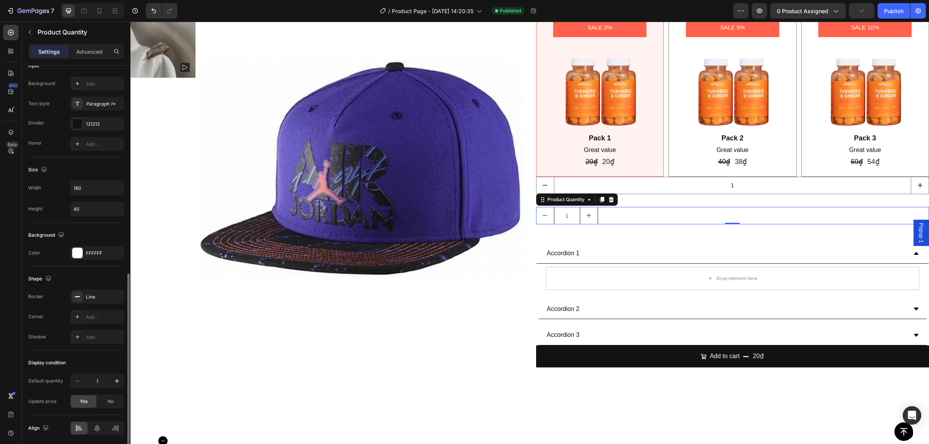
scroll to position [320, 0]
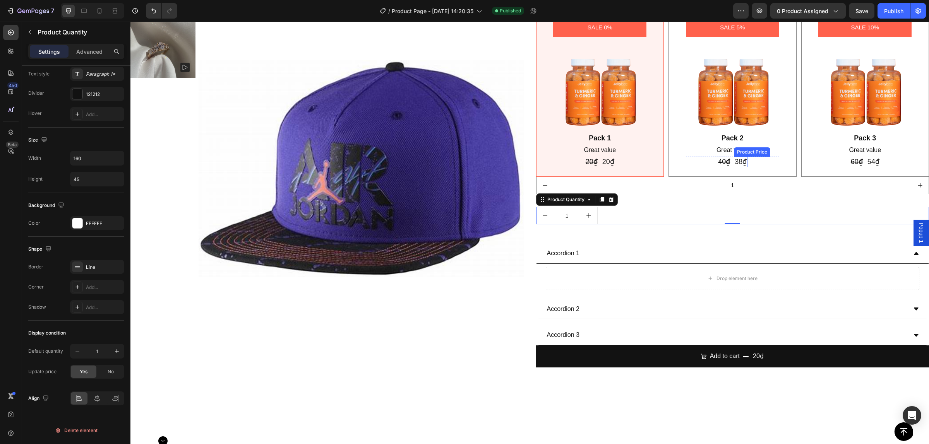
click at [731, 129] on img at bounding box center [732, 86] width 93 height 93
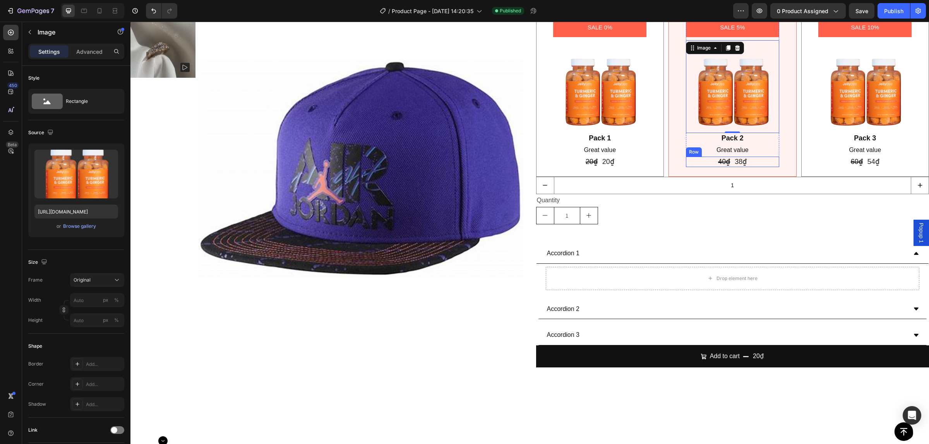
scroll to position [2437, 0]
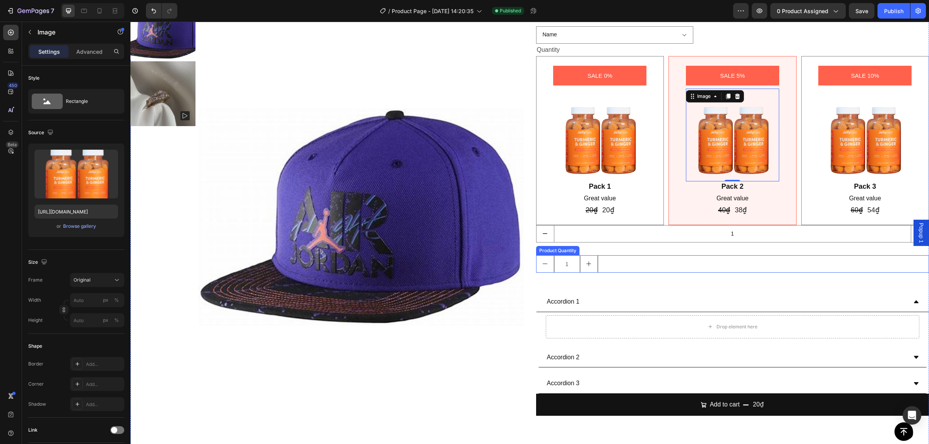
click at [585, 258] on button "increment" at bounding box center [588, 264] width 17 height 17
type input "2"
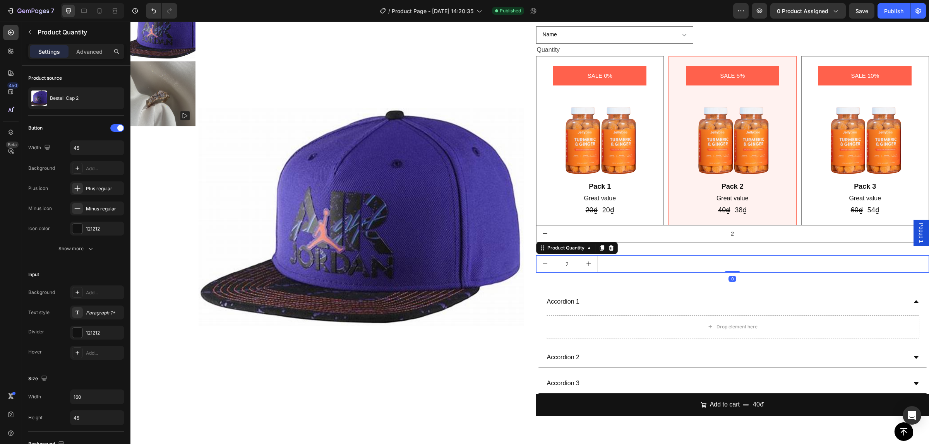
click at [537, 262] on button "decrement" at bounding box center [545, 264] width 17 height 17
type input "1"
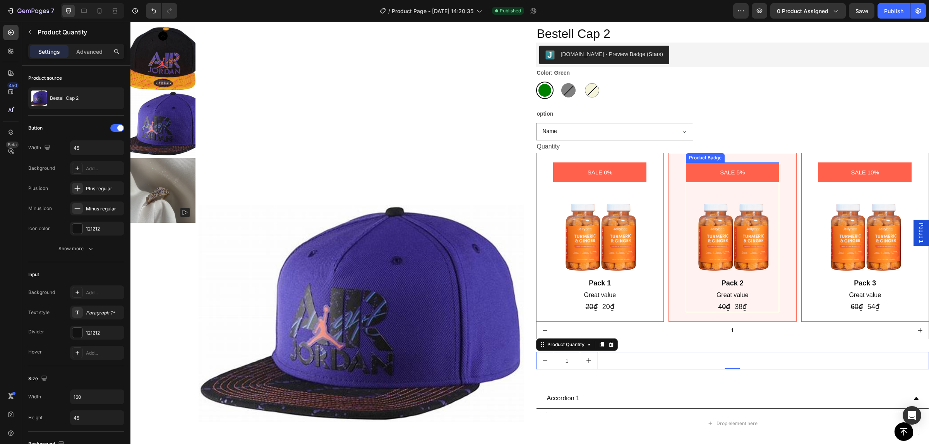
click at [672, 159] on div "SALE 5% Product Badge Image Pack 2 Text Block Great value Text Block 40₫ Produc…" at bounding box center [733, 237] width 128 height 169
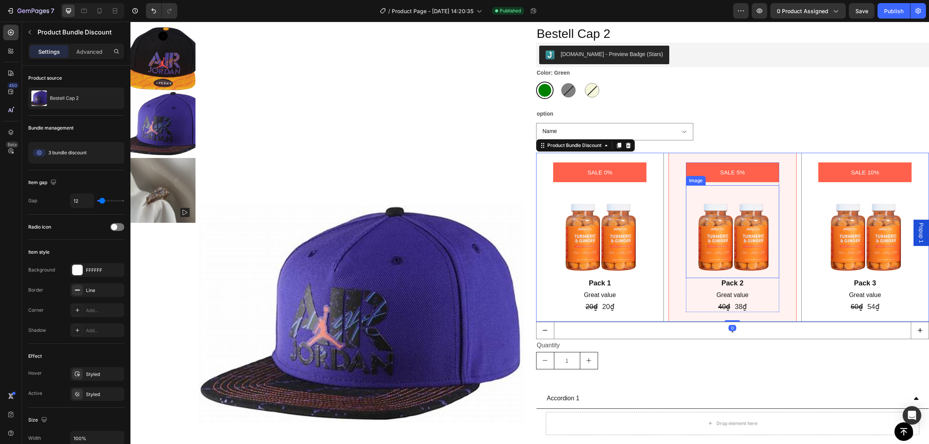
scroll to position [2389, 0]
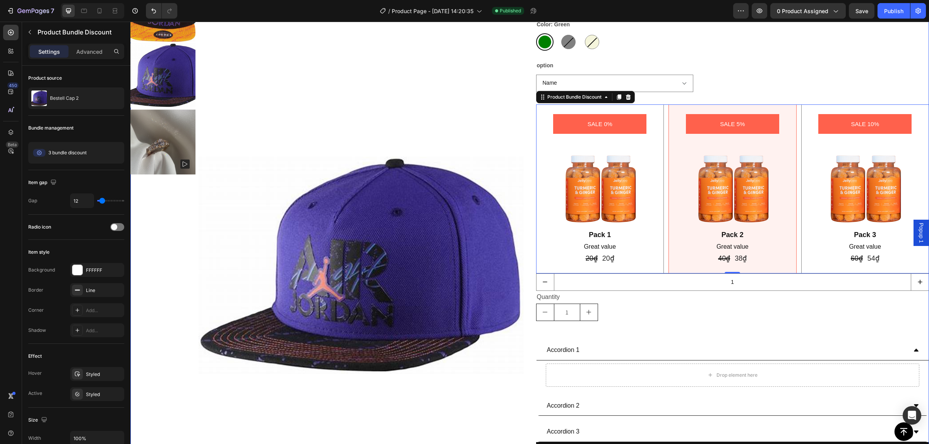
click at [608, 362] on div "Drop element here" at bounding box center [733, 375] width 393 height 29
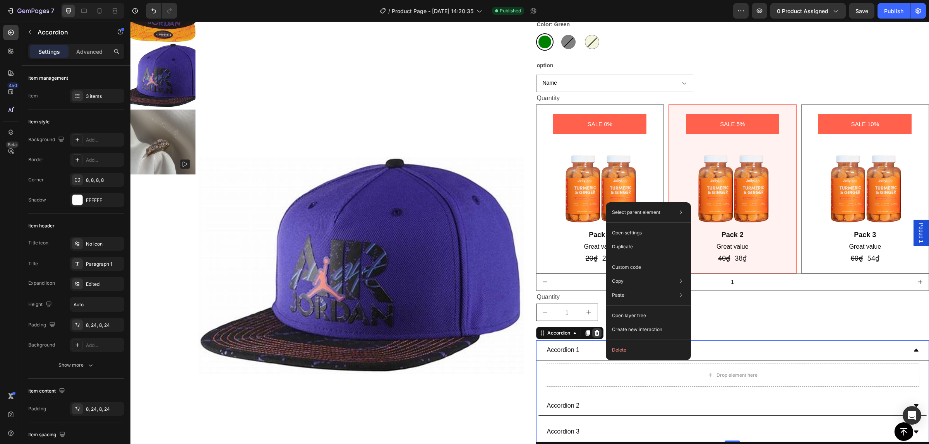
click at [594, 336] on icon at bounding box center [596, 333] width 5 height 5
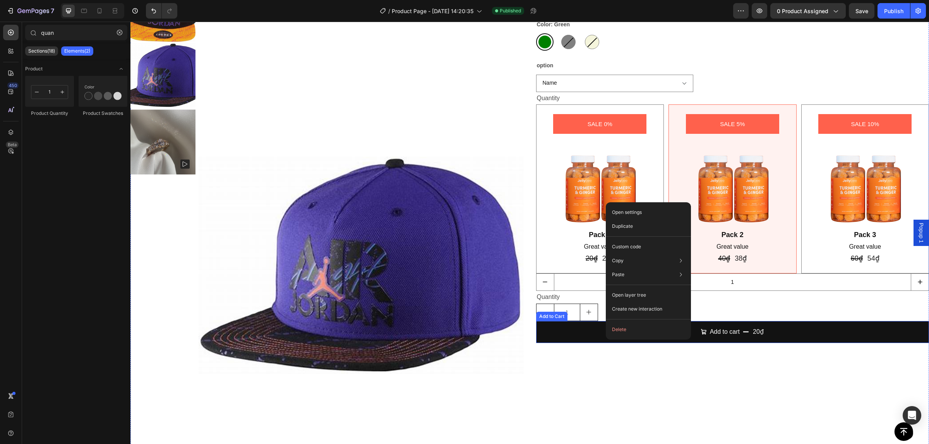
click at [799, 383] on div "Bestell Cap 2 Product Title [DOMAIN_NAME] - Preview Badge (Stars) [DOMAIN_NAME]…" at bounding box center [732, 266] width 393 height 578
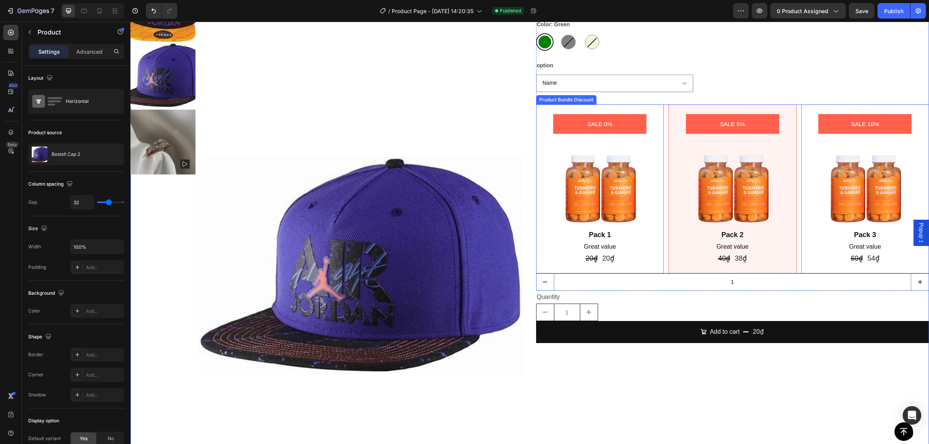
click at [674, 113] on div "SALE 5% Product Badge Image Pack 2 Text Block Great value Text Block 40₫ Produc…" at bounding box center [733, 189] width 128 height 169
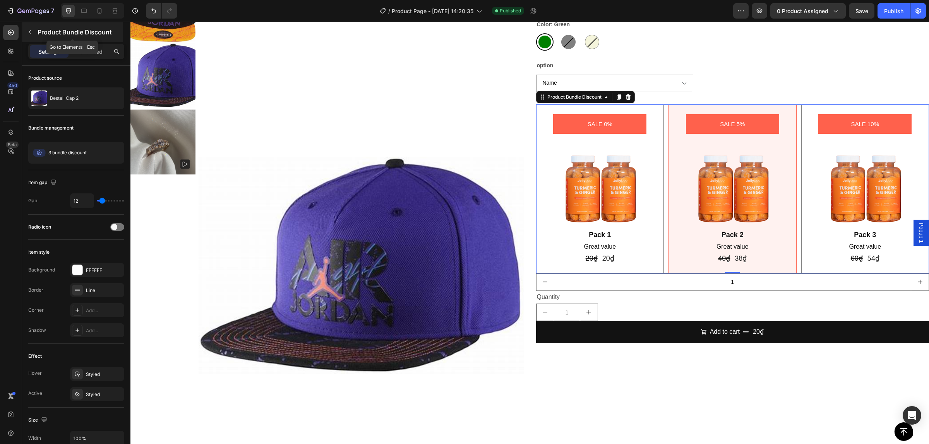
click at [31, 29] on icon "button" at bounding box center [30, 32] width 6 height 6
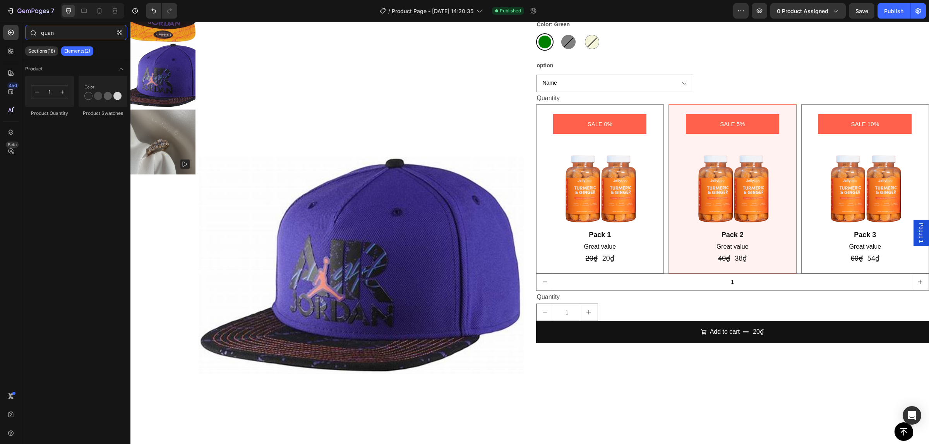
click at [75, 32] on input "quan" at bounding box center [76, 32] width 102 height 15
type input "q"
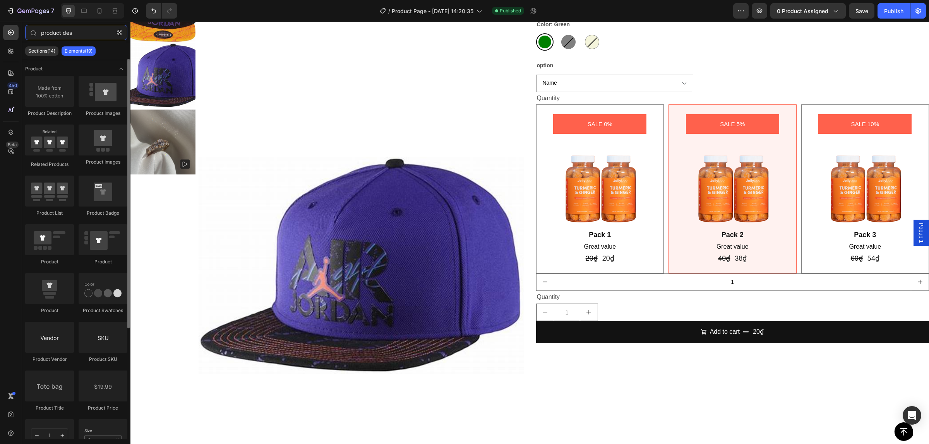
type input "product des"
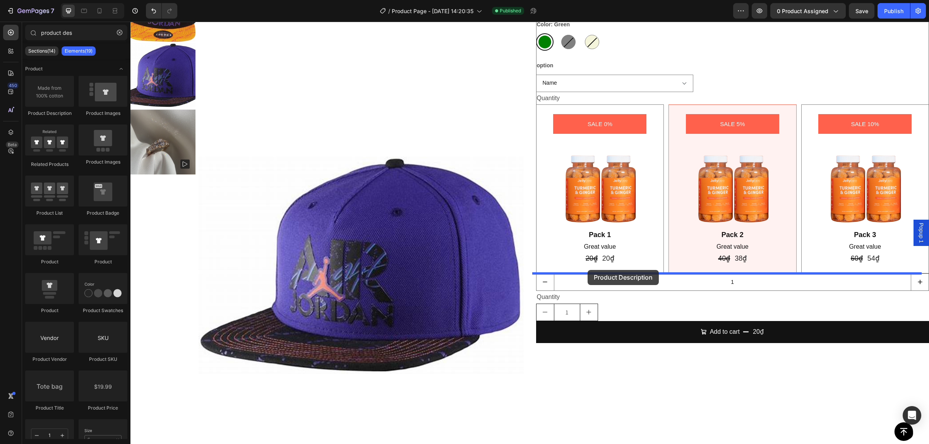
drag, startPoint x: 205, startPoint y: 125, endPoint x: 590, endPoint y: 270, distance: 410.8
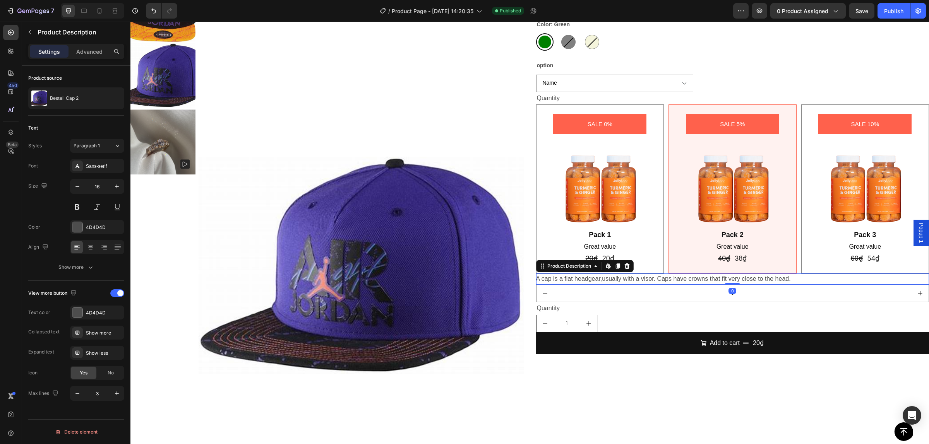
click at [621, 283] on div "A cap is a flat headgear, usually with a visor. Caps have crowns that fit very …" at bounding box center [732, 279] width 393 height 11
click at [97, 332] on div "Show more" at bounding box center [104, 333] width 36 height 7
click at [82, 284] on div "View more button Text color 4D4D4D Collapsed text Show more Expand text Show le…" at bounding box center [76, 344] width 96 height 126
click at [105, 393] on input "3" at bounding box center [97, 394] width 26 height 14
type input "1"
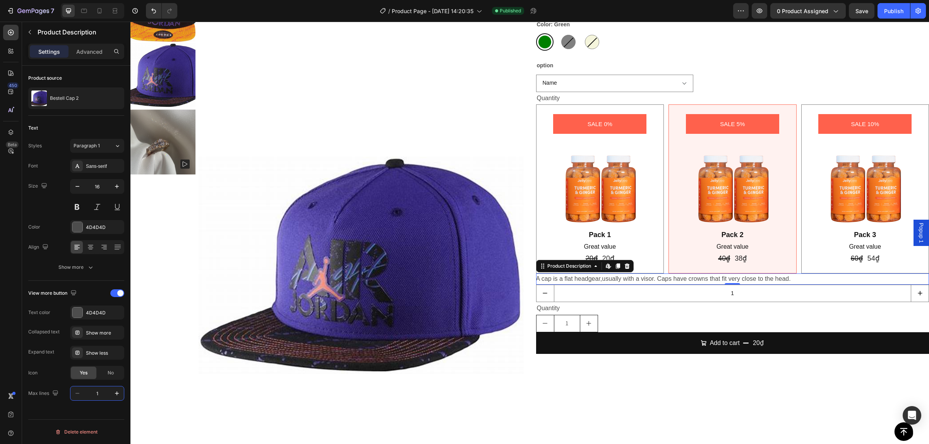
scroll to position [2582, 0]
